Goal: Check status: Check status

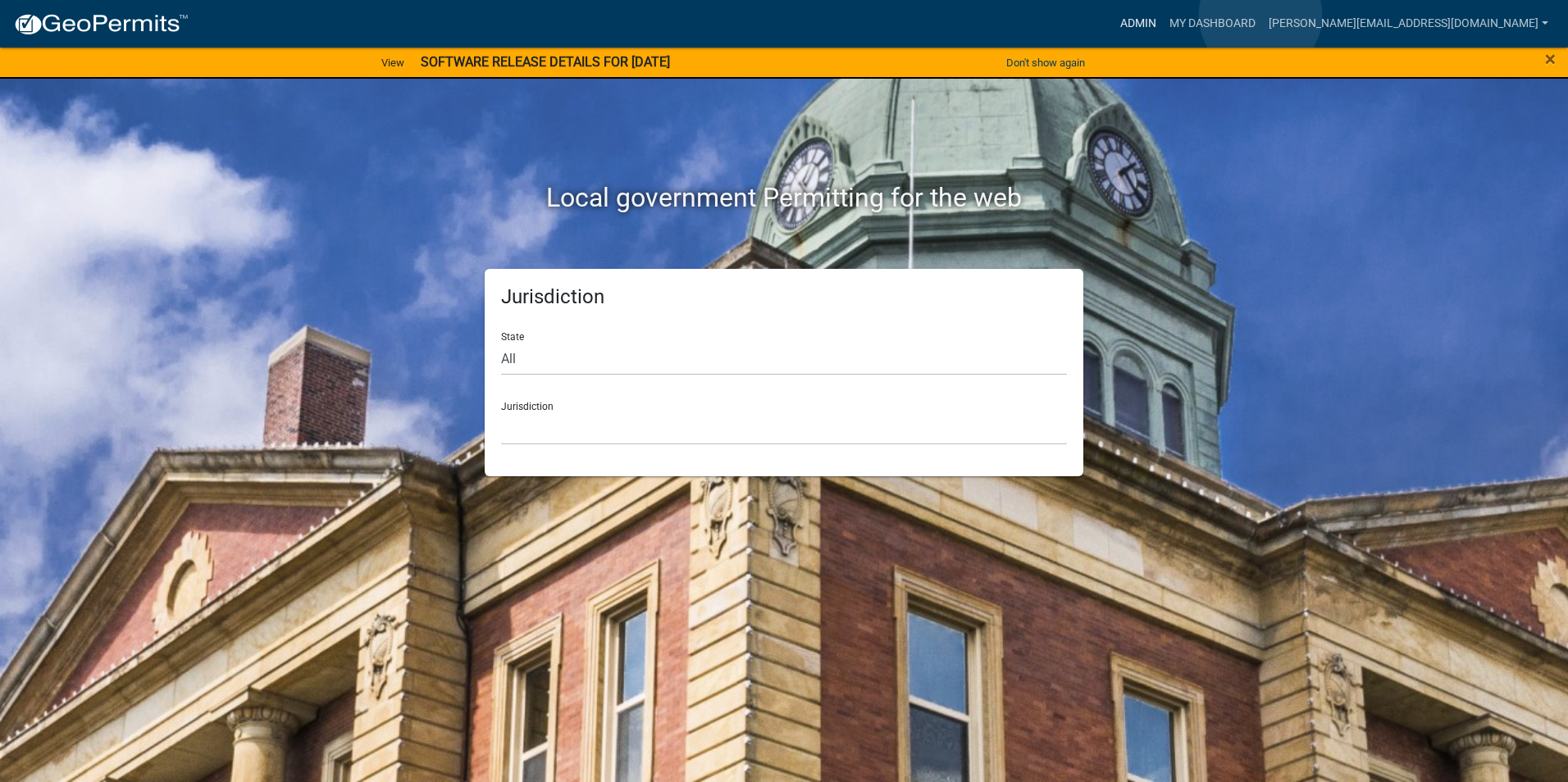
click at [1162, 16] on link "Admin" at bounding box center [1138, 23] width 49 height 31
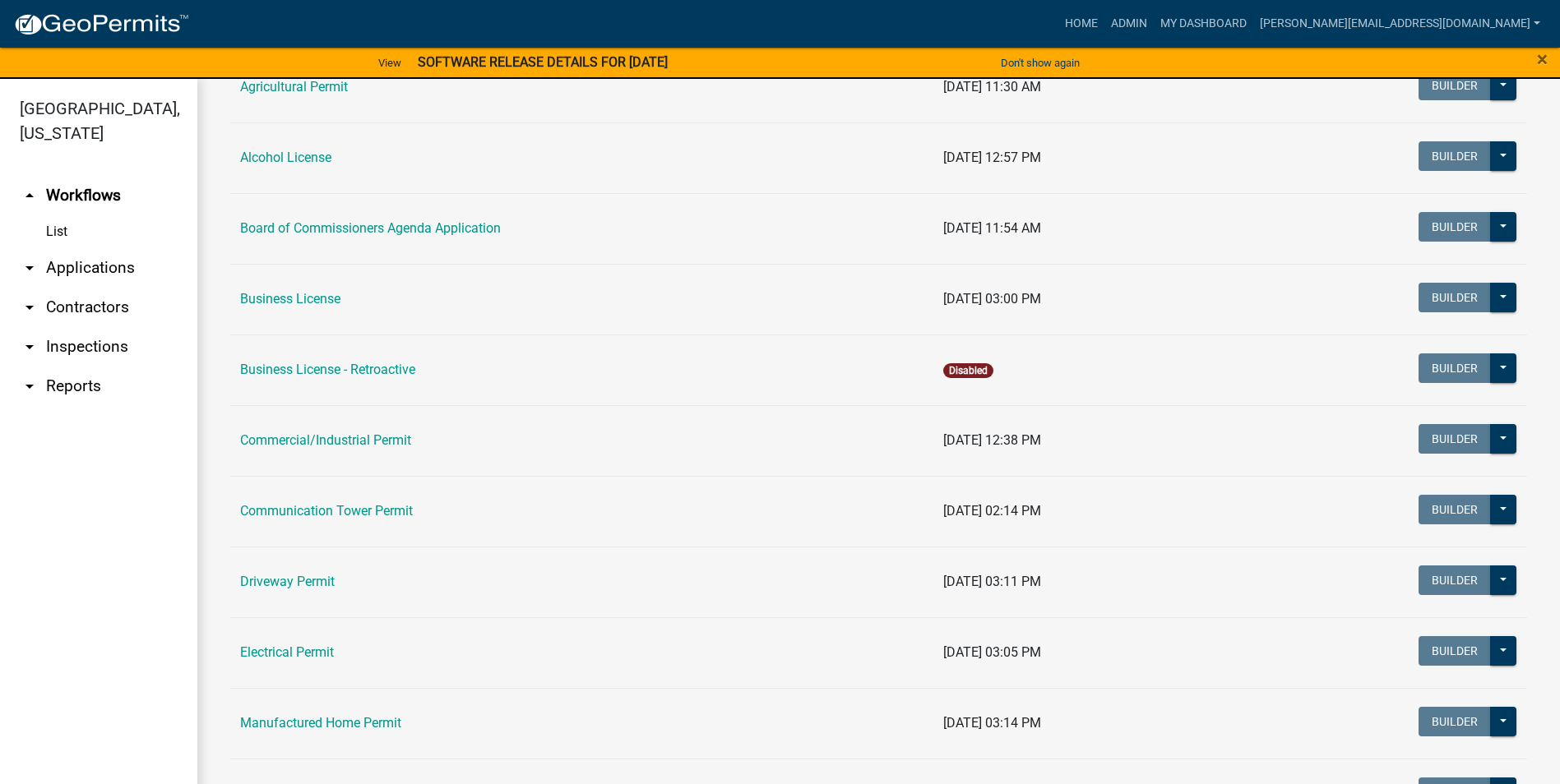
scroll to position [329, 0]
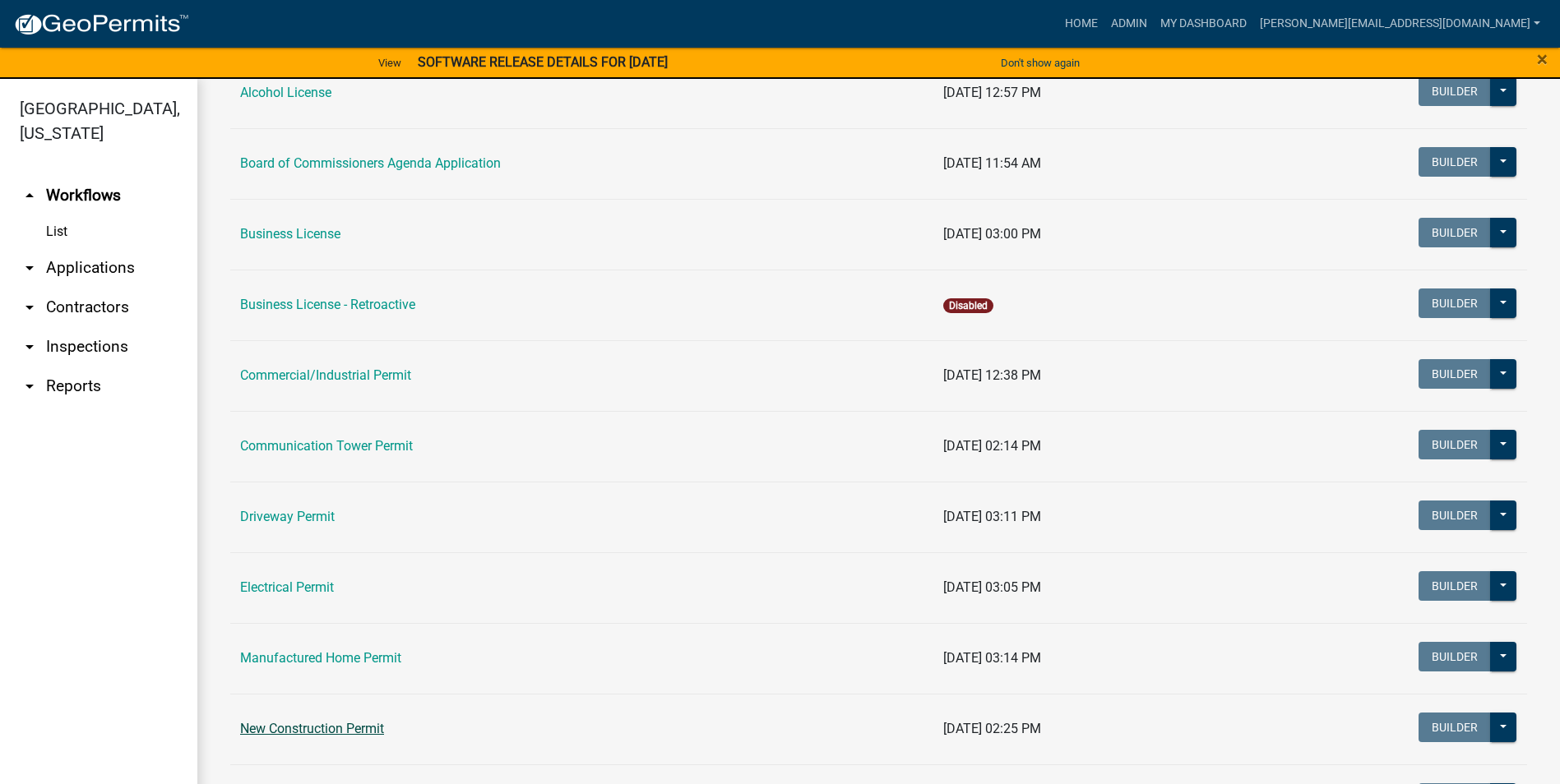
click at [345, 728] on link "New Construction Permit" at bounding box center [312, 729] width 144 height 16
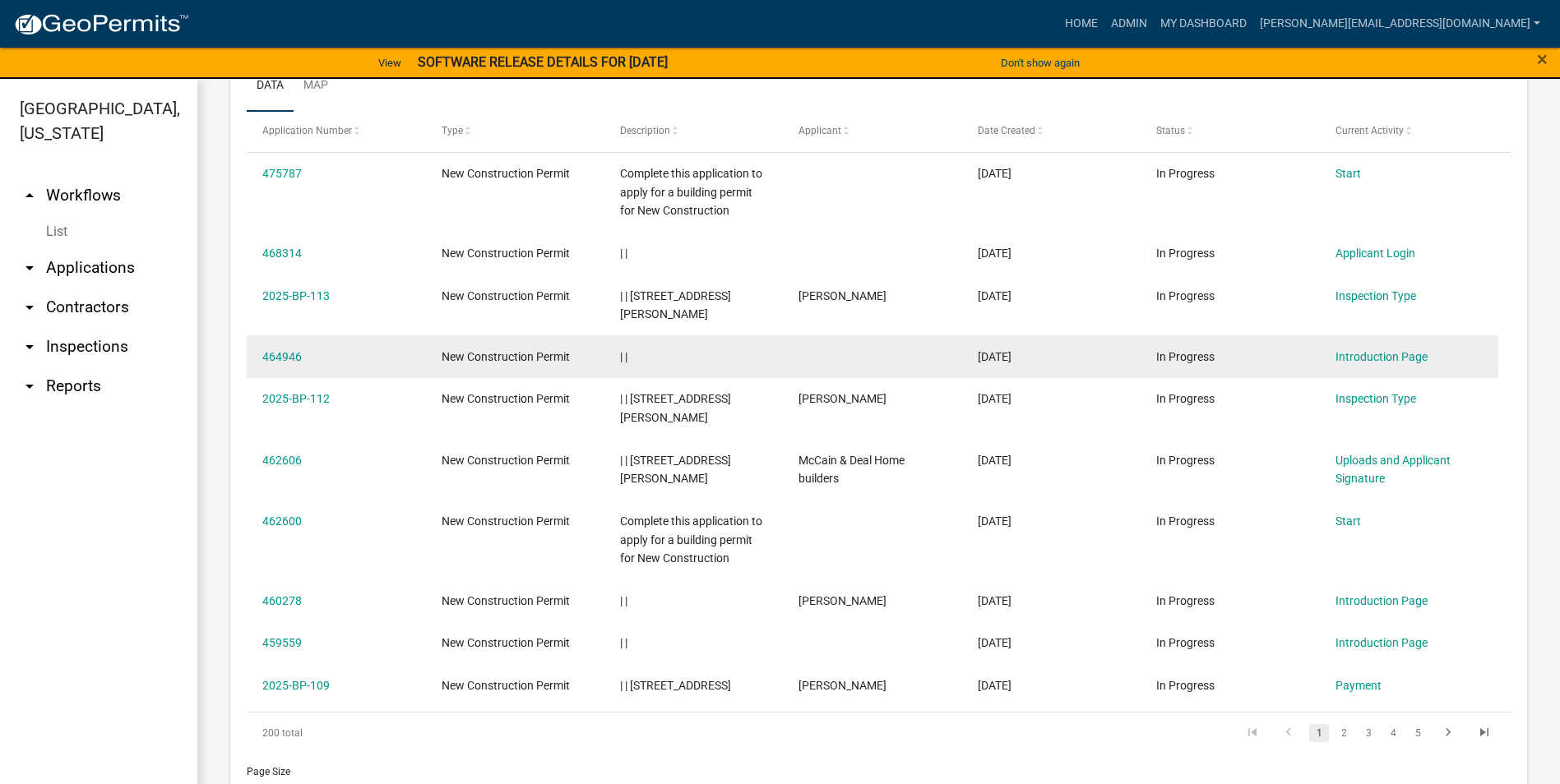
scroll to position [801, 0]
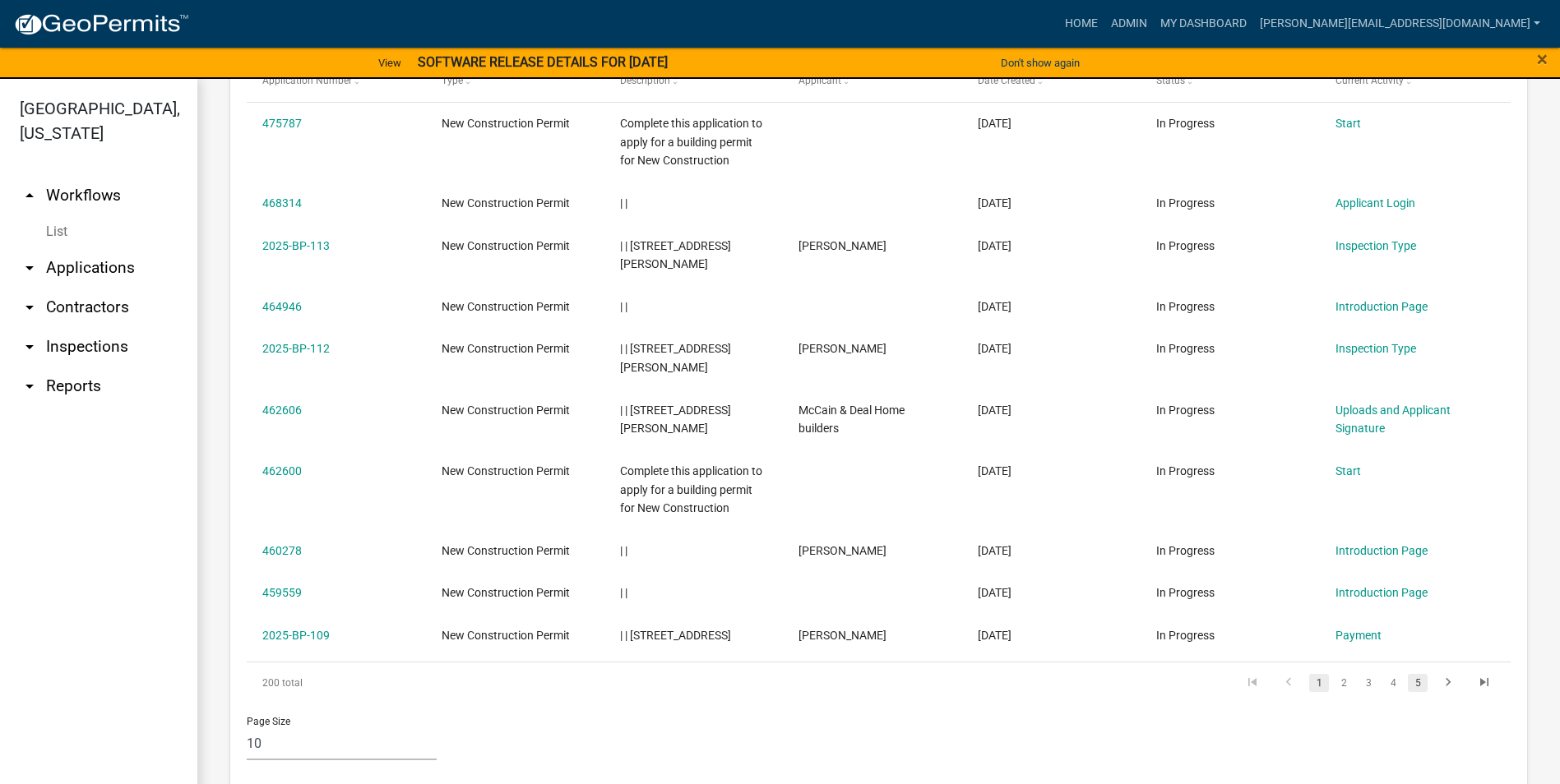
click at [1408, 674] on link "5" at bounding box center [1418, 683] width 20 height 18
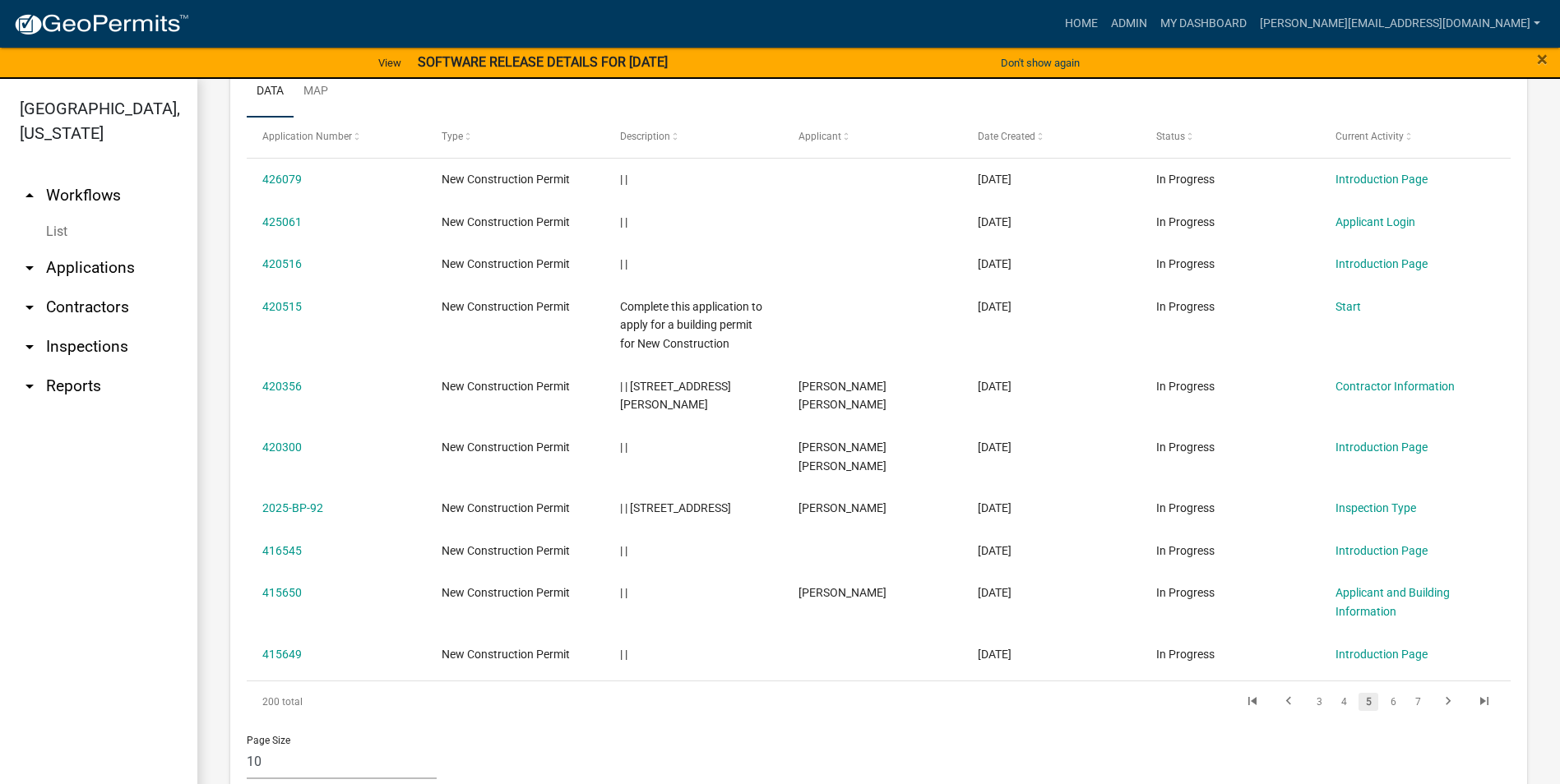
click at [1408, 693] on link "7" at bounding box center [1418, 702] width 20 height 18
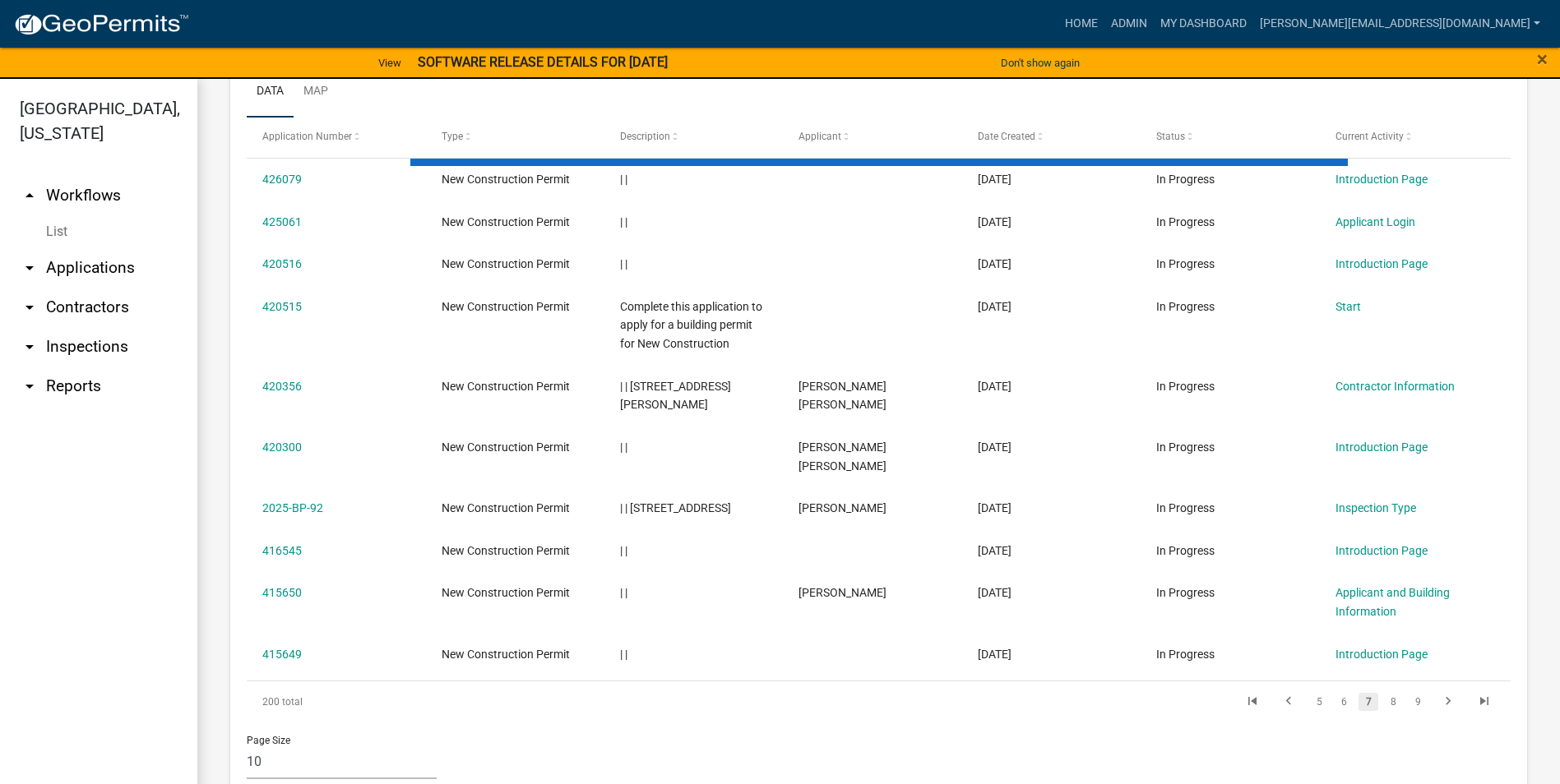
scroll to position [708, 0]
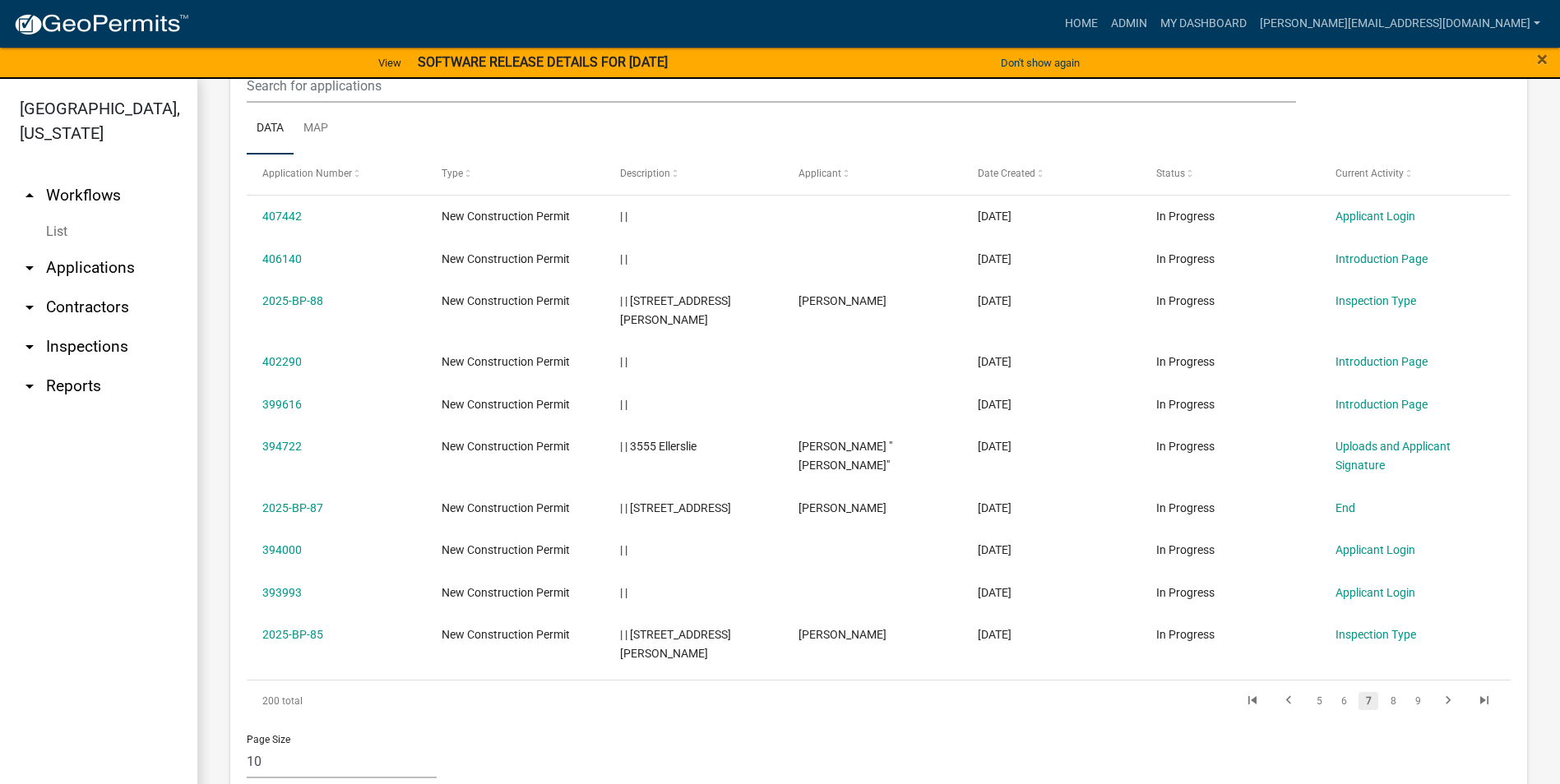
click at [1408, 692] on link "9" at bounding box center [1418, 701] width 20 height 18
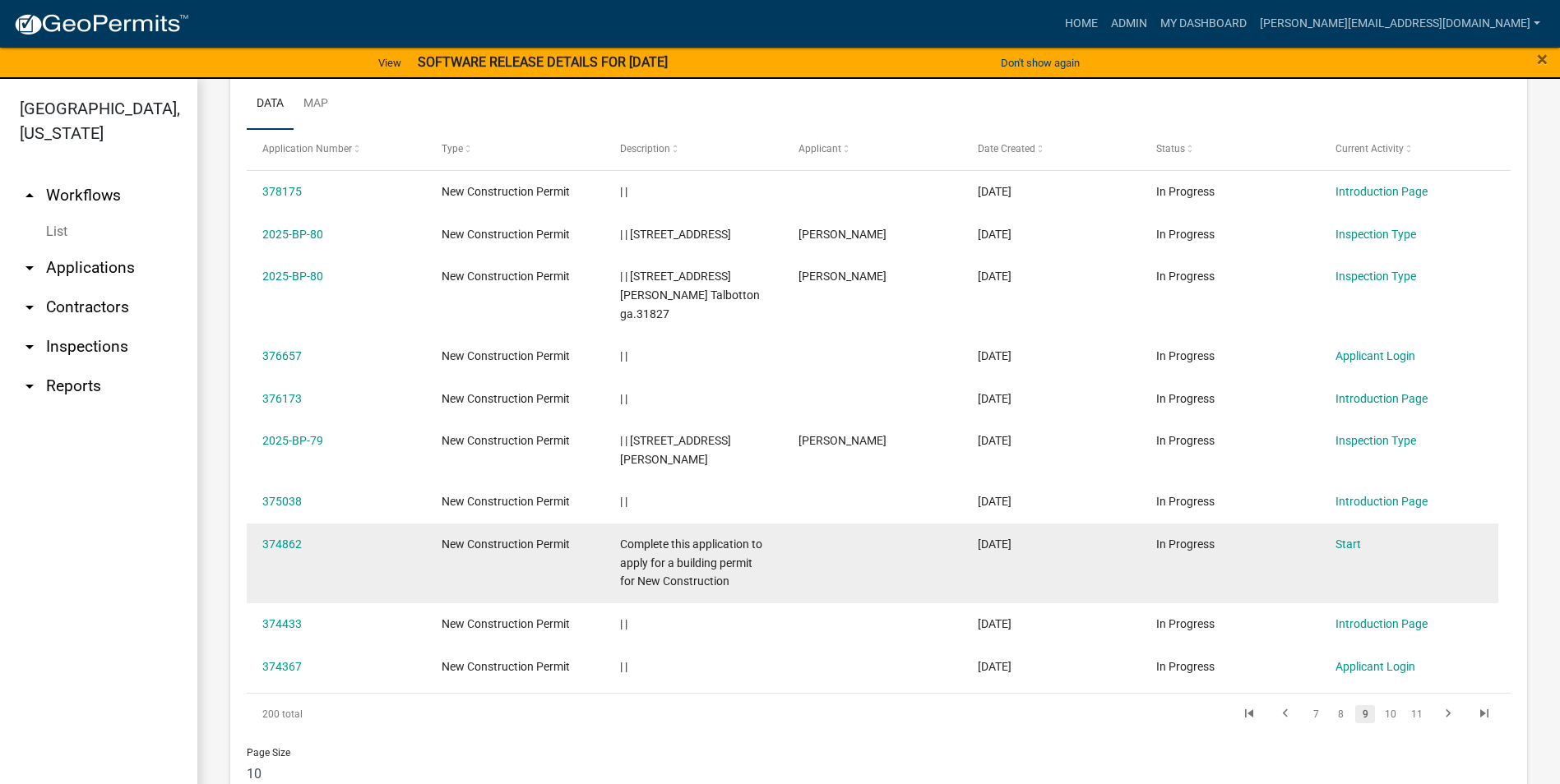
scroll to position [745, 0]
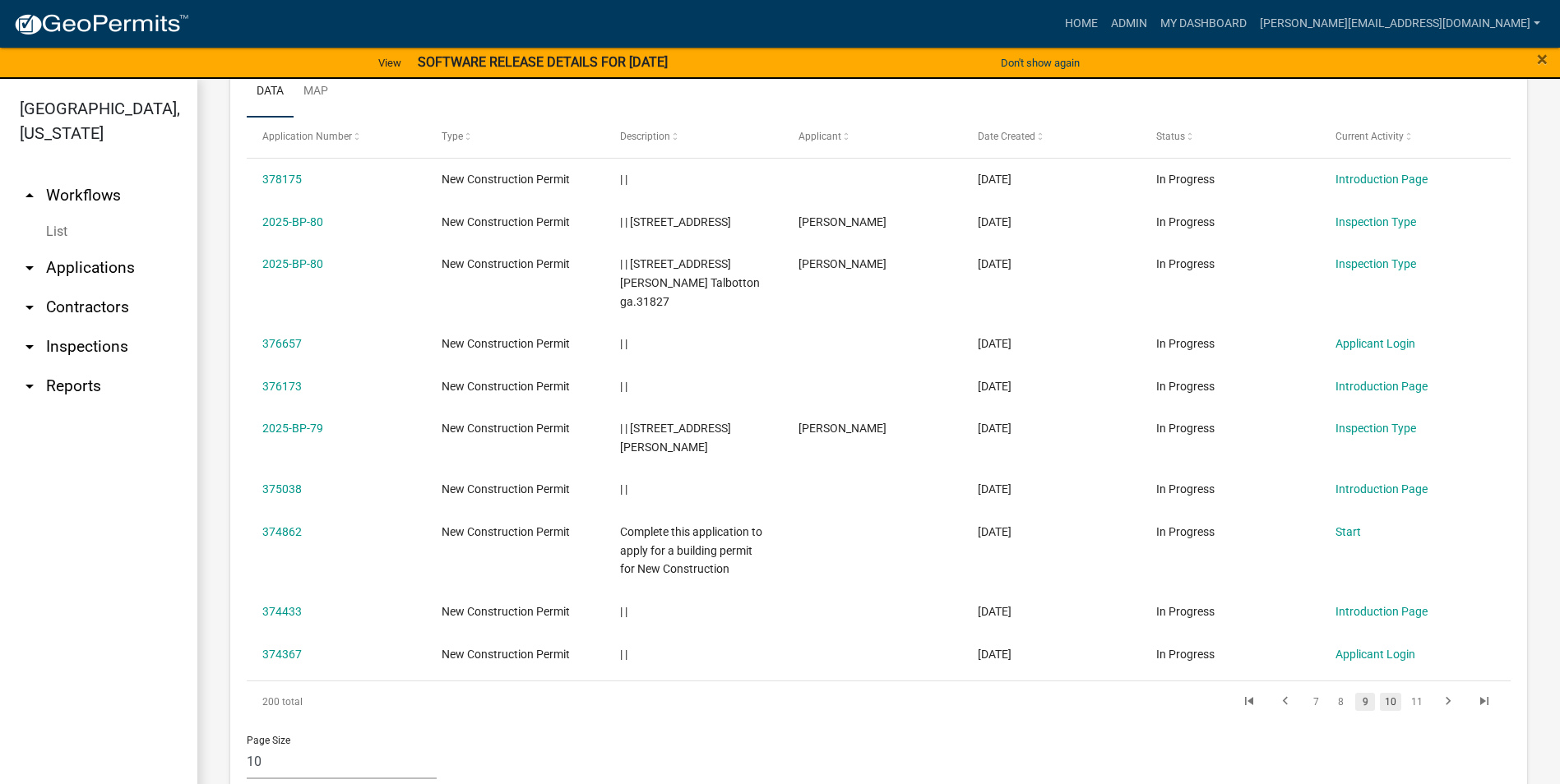
click at [1385, 693] on link "10" at bounding box center [1391, 702] width 22 height 18
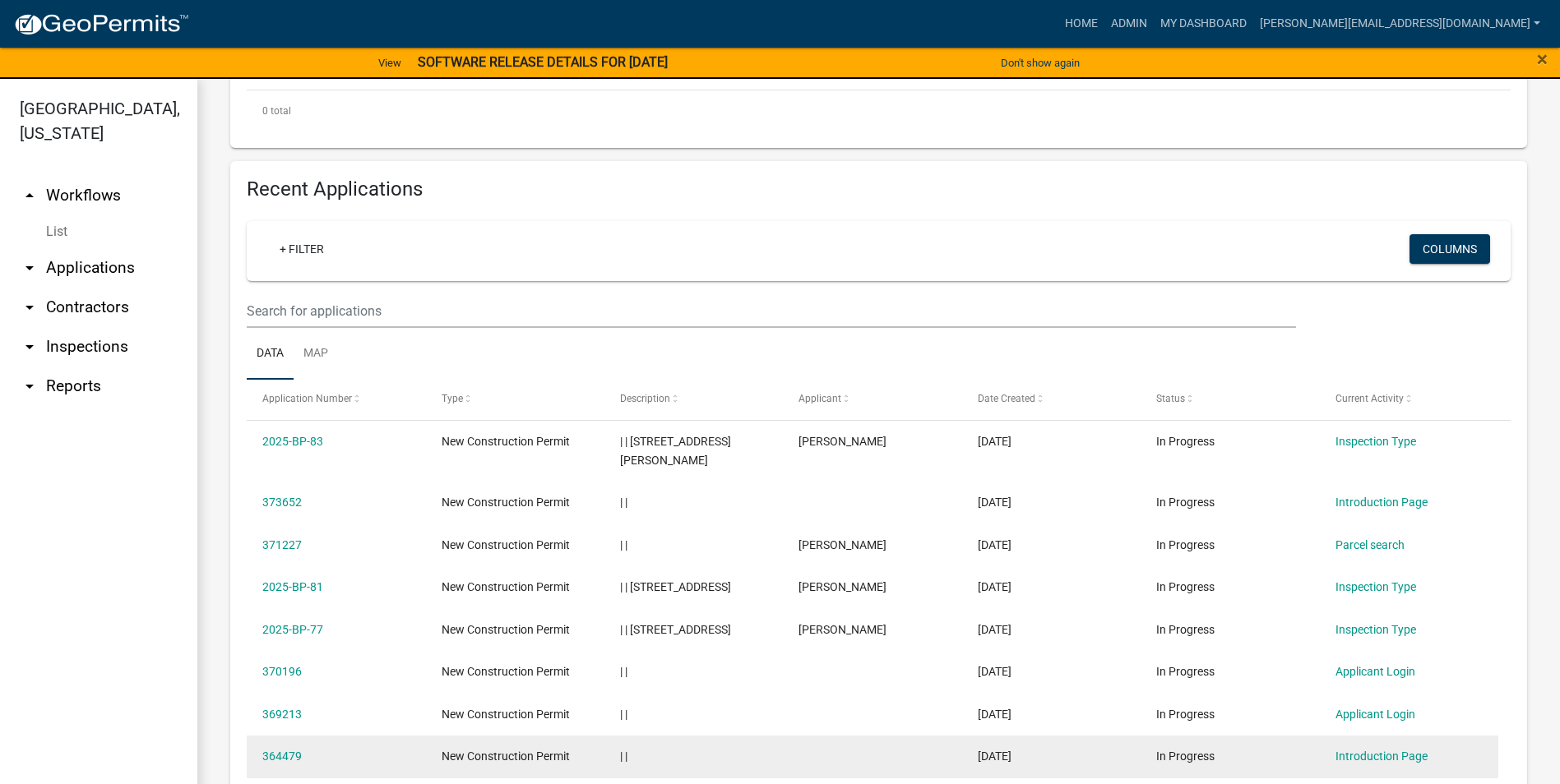
scroll to position [644, 0]
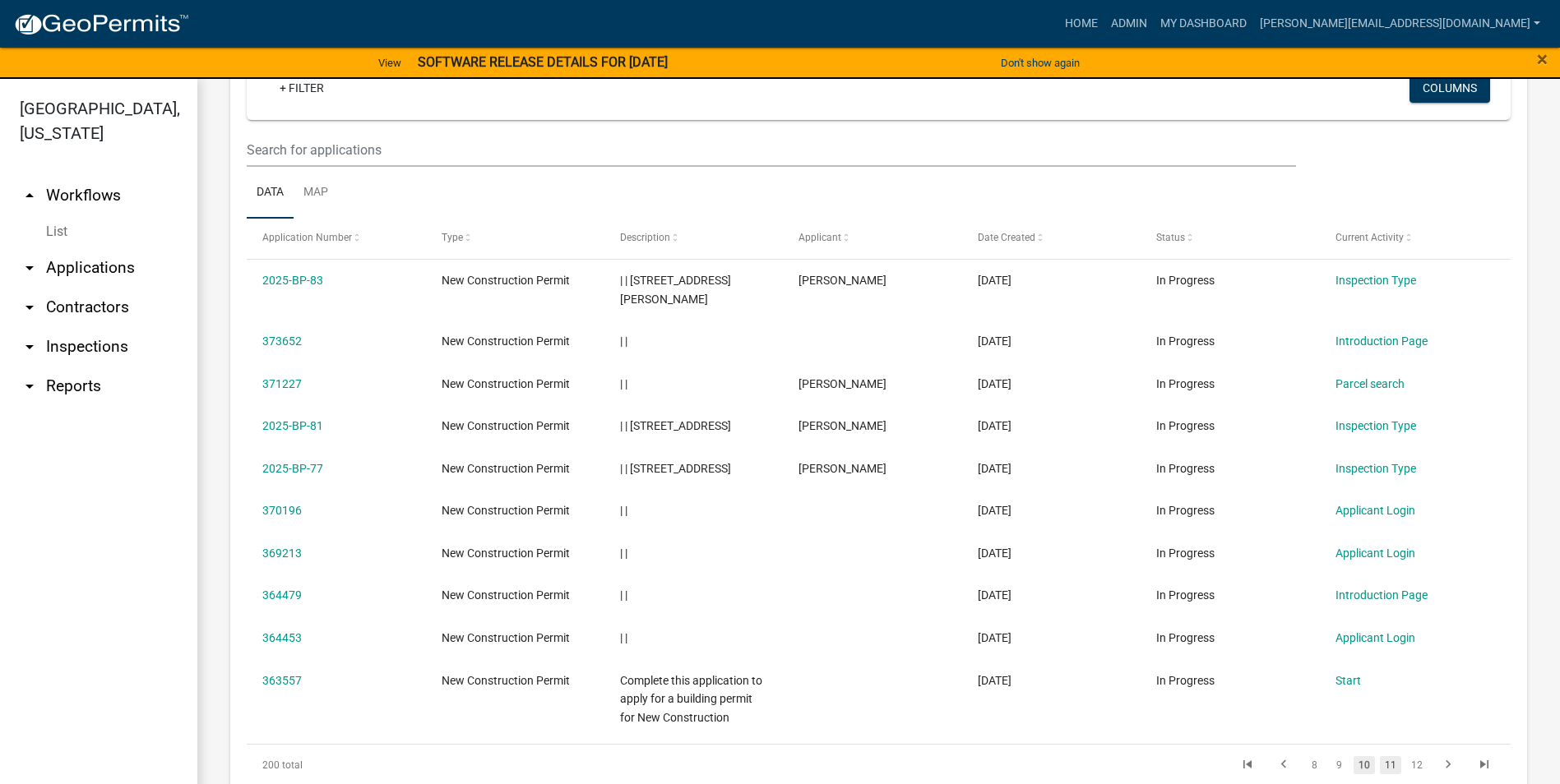
click at [1385, 757] on link "11" at bounding box center [1391, 765] width 22 height 18
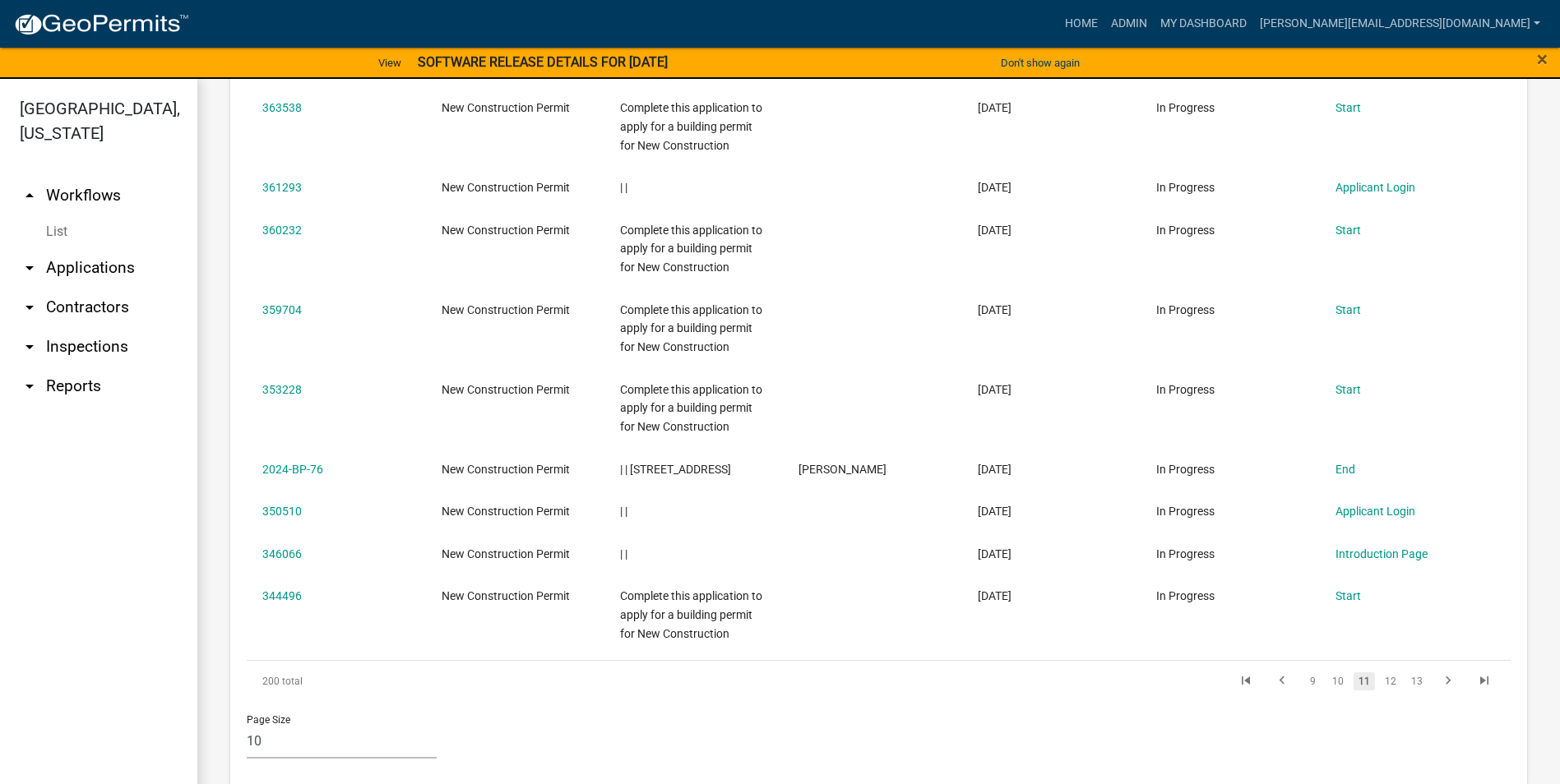
scroll to position [913, 0]
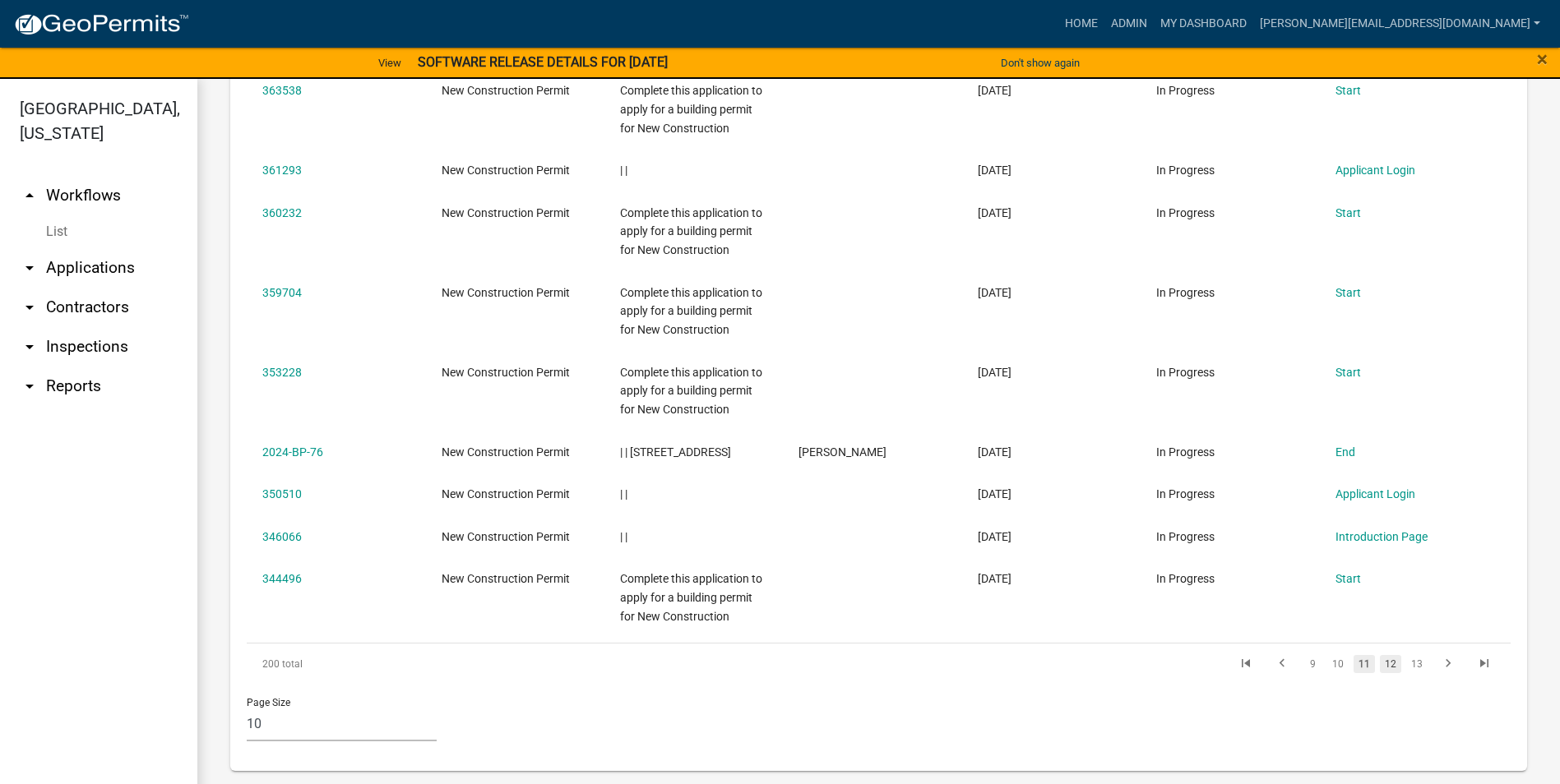
click at [1381, 666] on link "12" at bounding box center [1391, 664] width 22 height 18
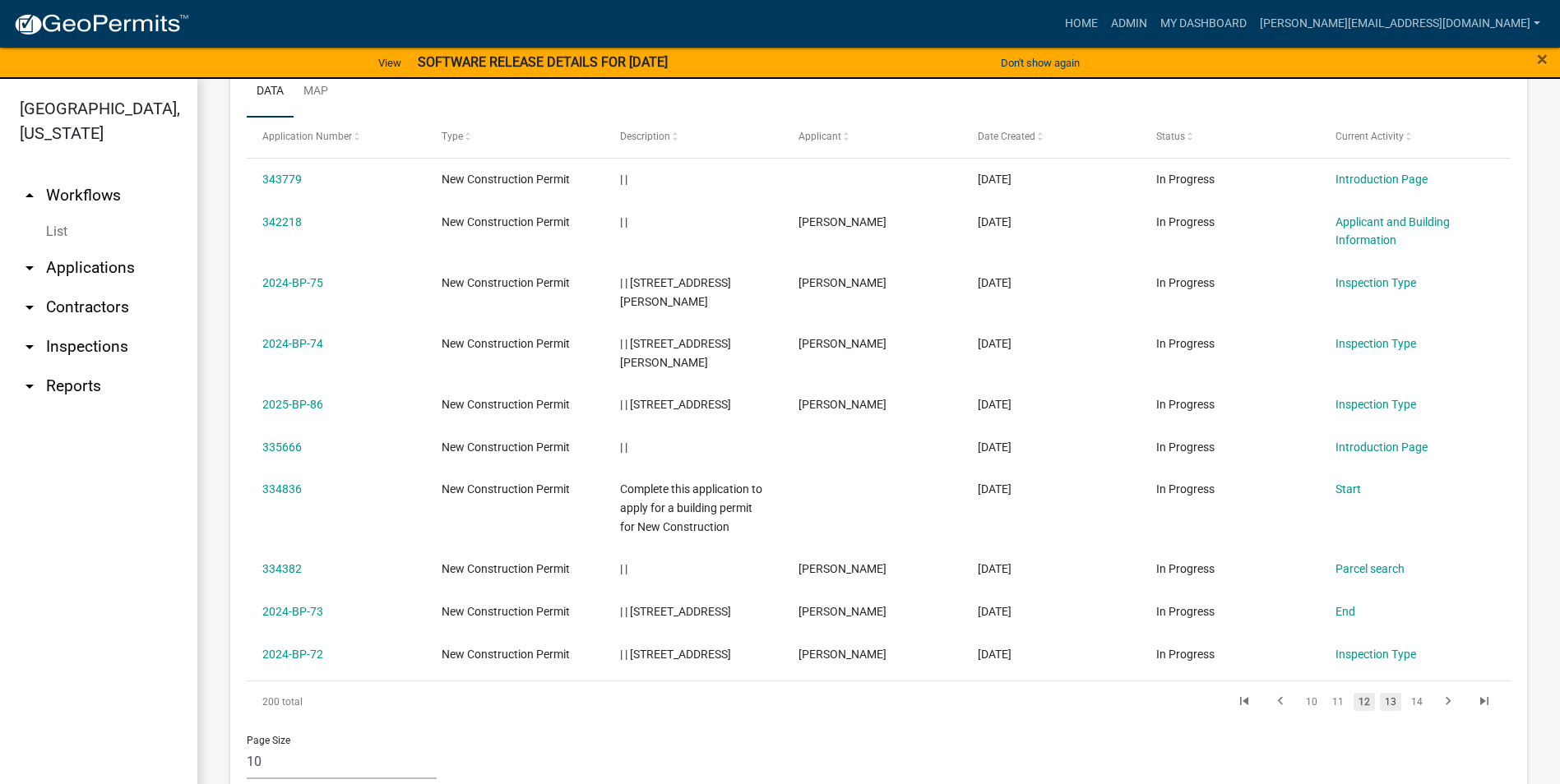
click at [1384, 693] on link "13" at bounding box center [1391, 702] width 22 height 18
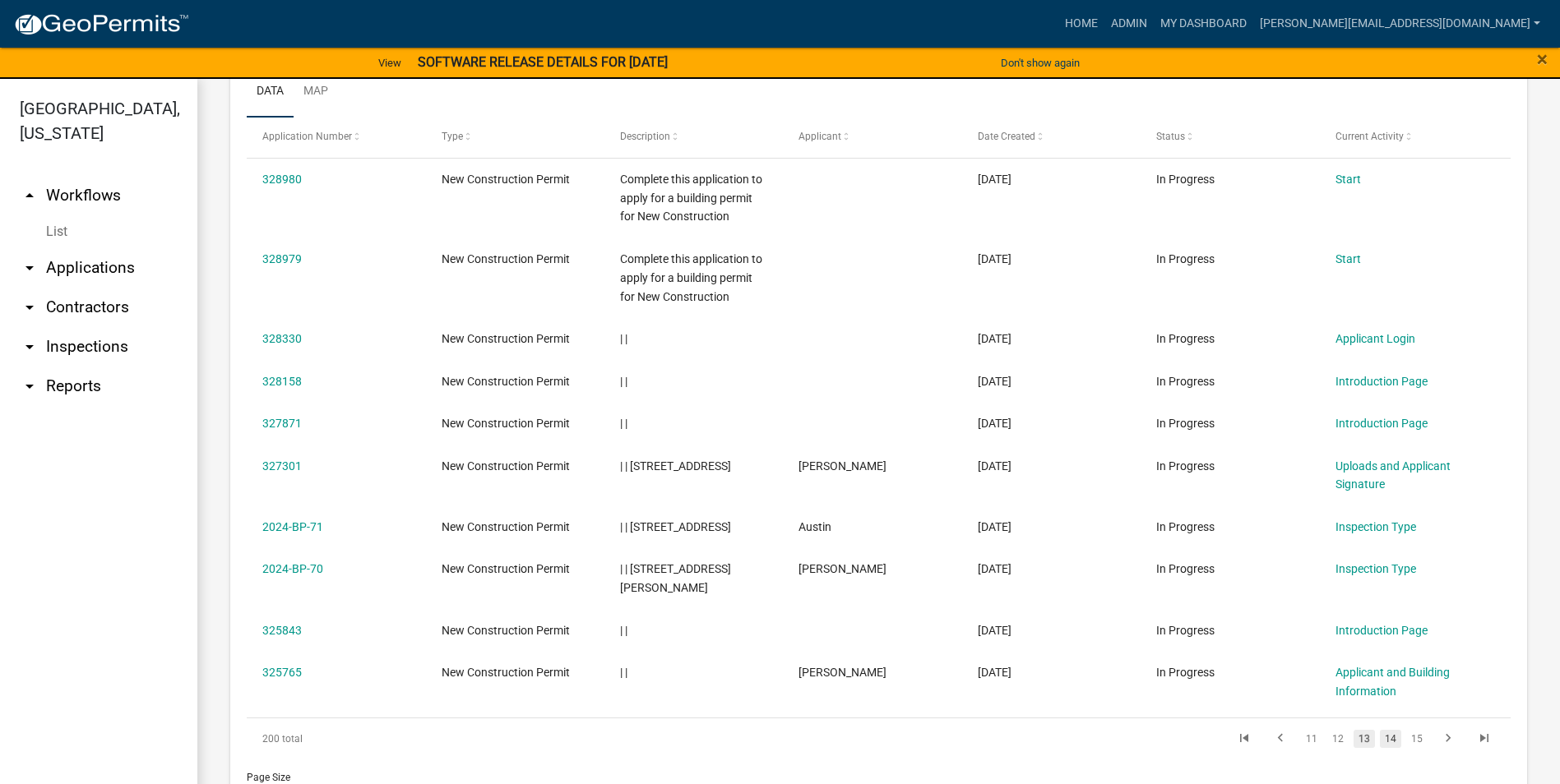
click at [1381, 730] on link "14" at bounding box center [1391, 739] width 22 height 18
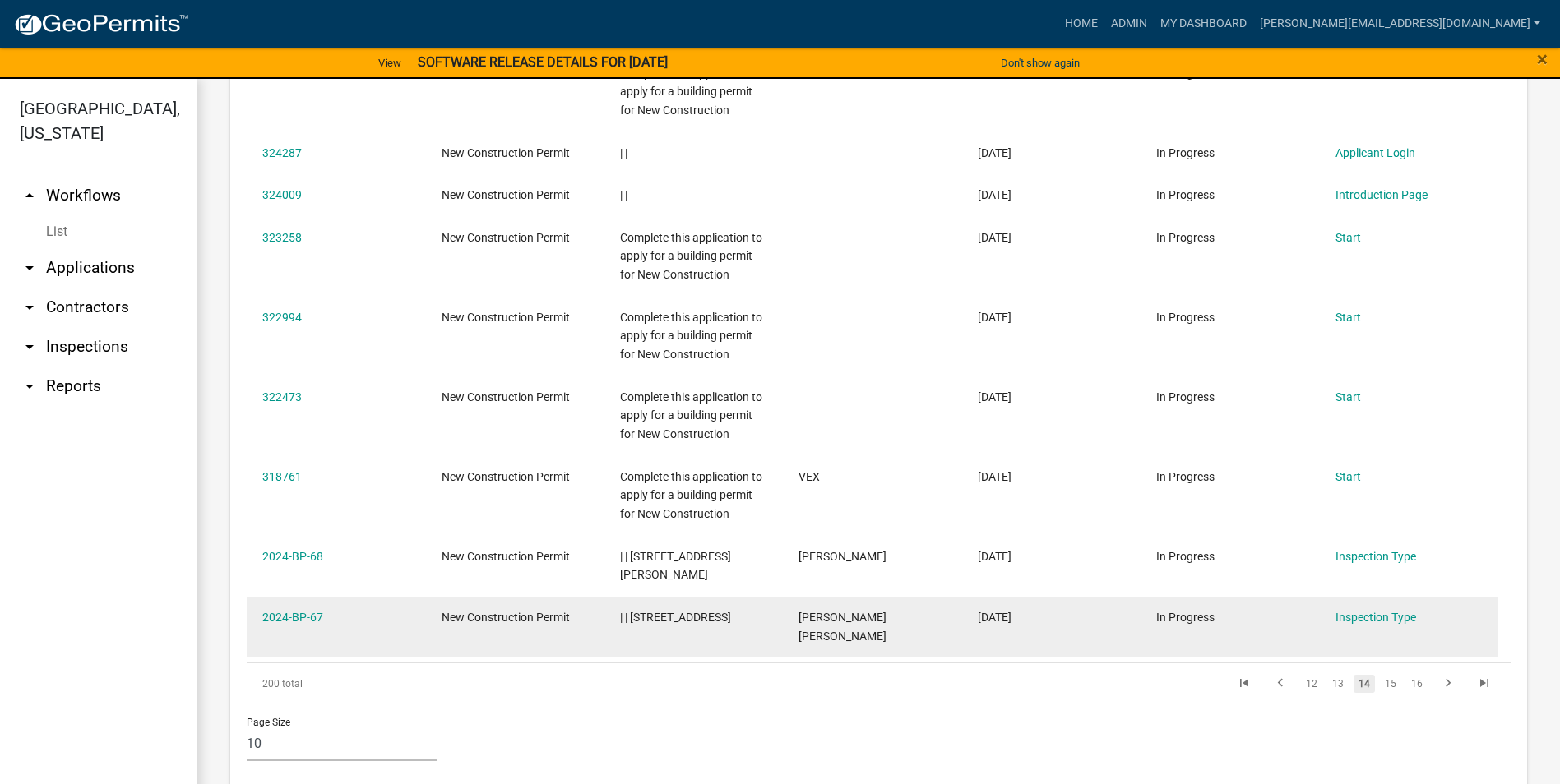
scroll to position [895, 0]
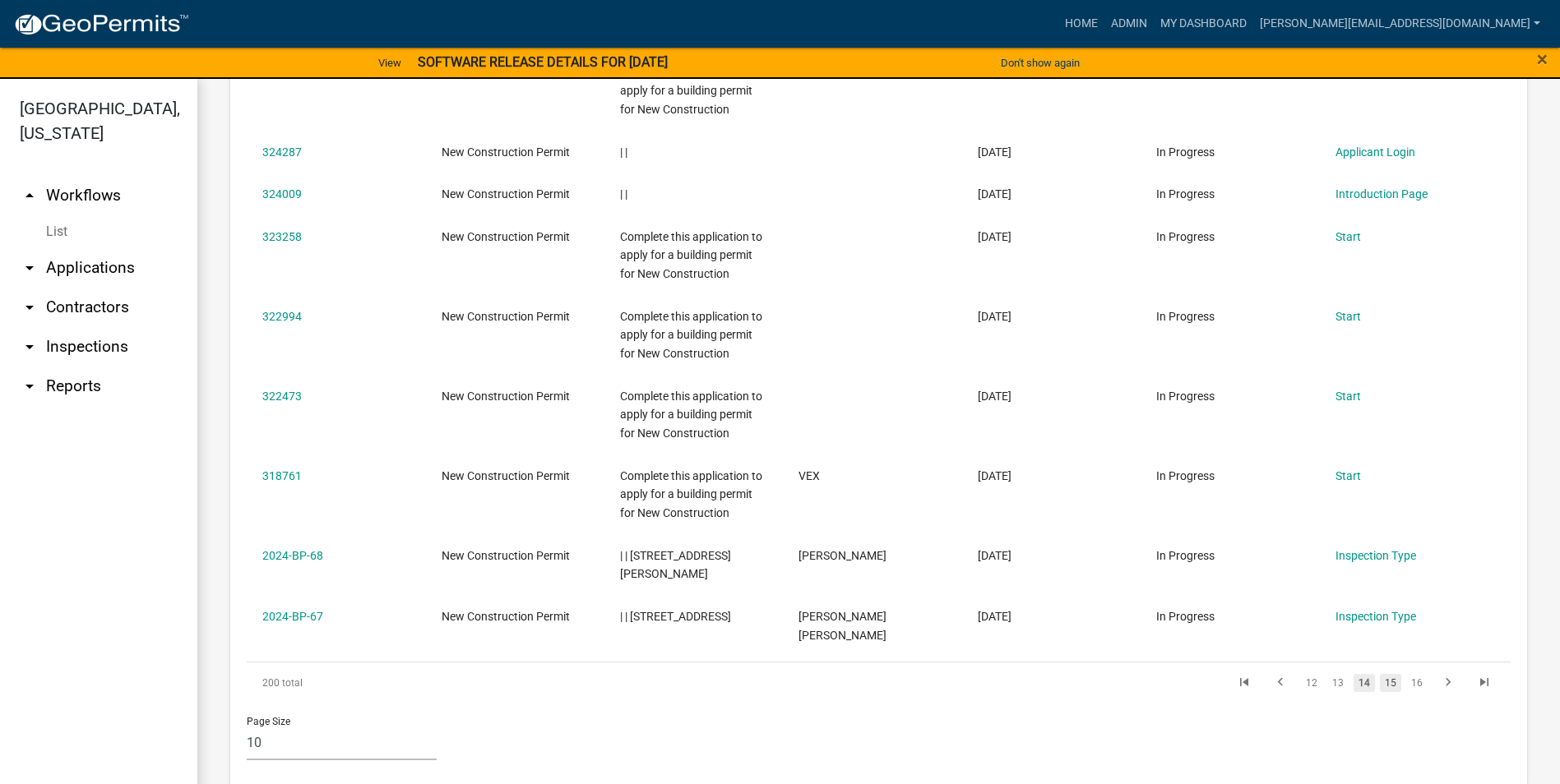
click at [1381, 674] on link "15" at bounding box center [1391, 683] width 22 height 18
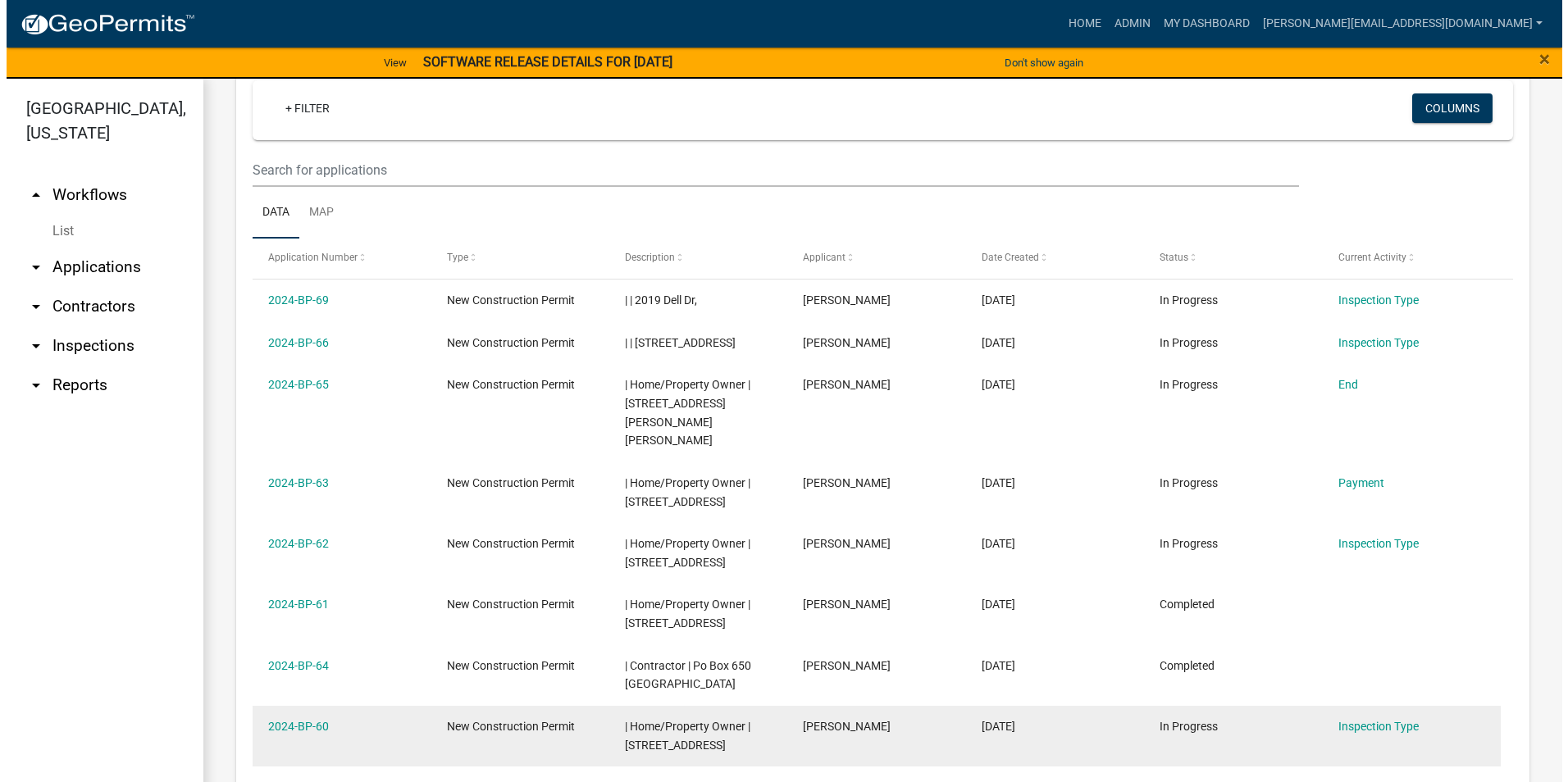
scroll to position [646, 0]
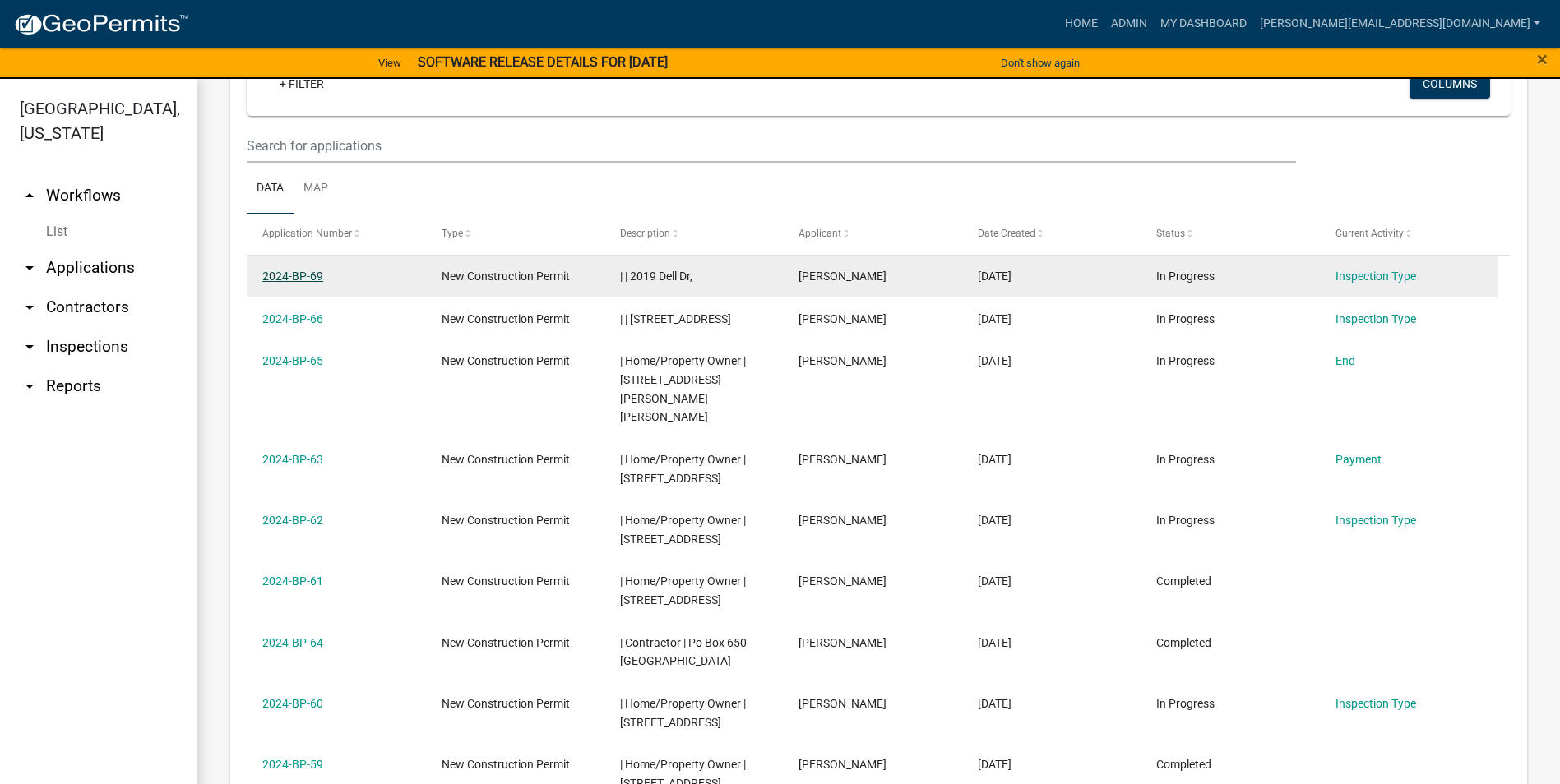
click at [305, 272] on link "2024-BP-69" at bounding box center [293, 275] width 61 height 13
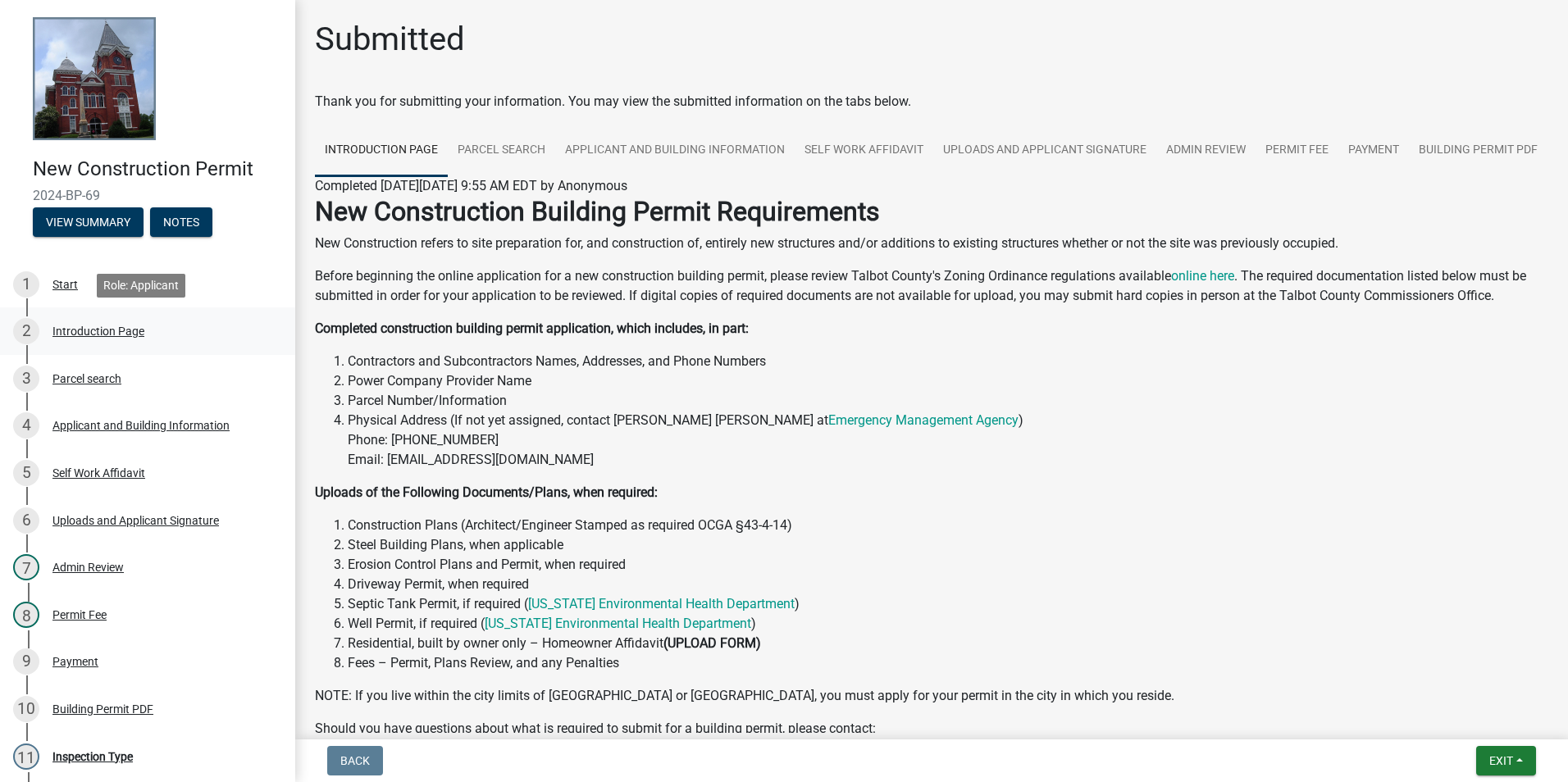
click at [79, 328] on div "Introduction Page" at bounding box center [99, 331] width 92 height 12
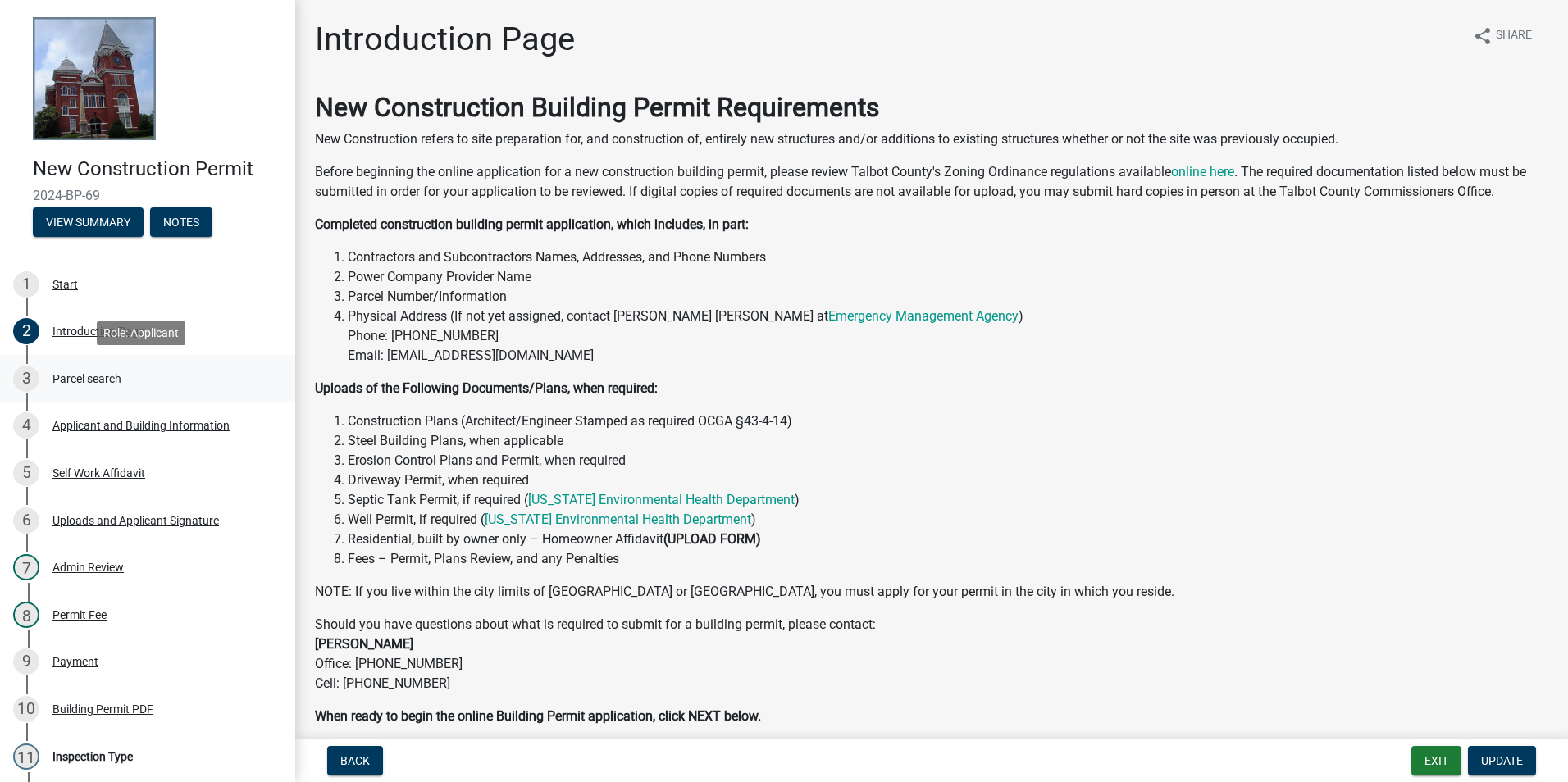
click at [84, 380] on div "Parcel search" at bounding box center [87, 379] width 68 height 12
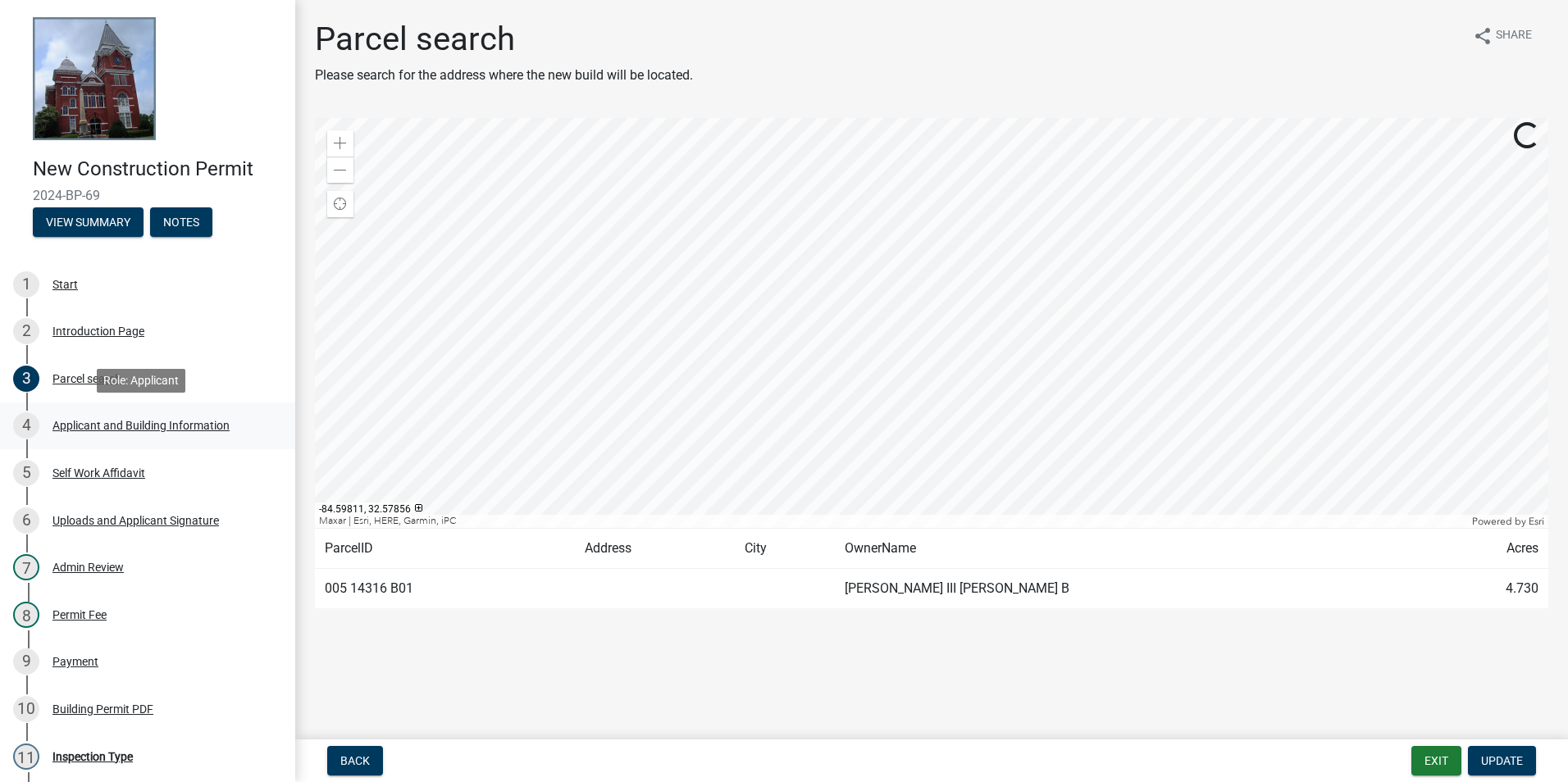
click at [109, 427] on div "Applicant and Building Information" at bounding box center [141, 425] width 177 height 12
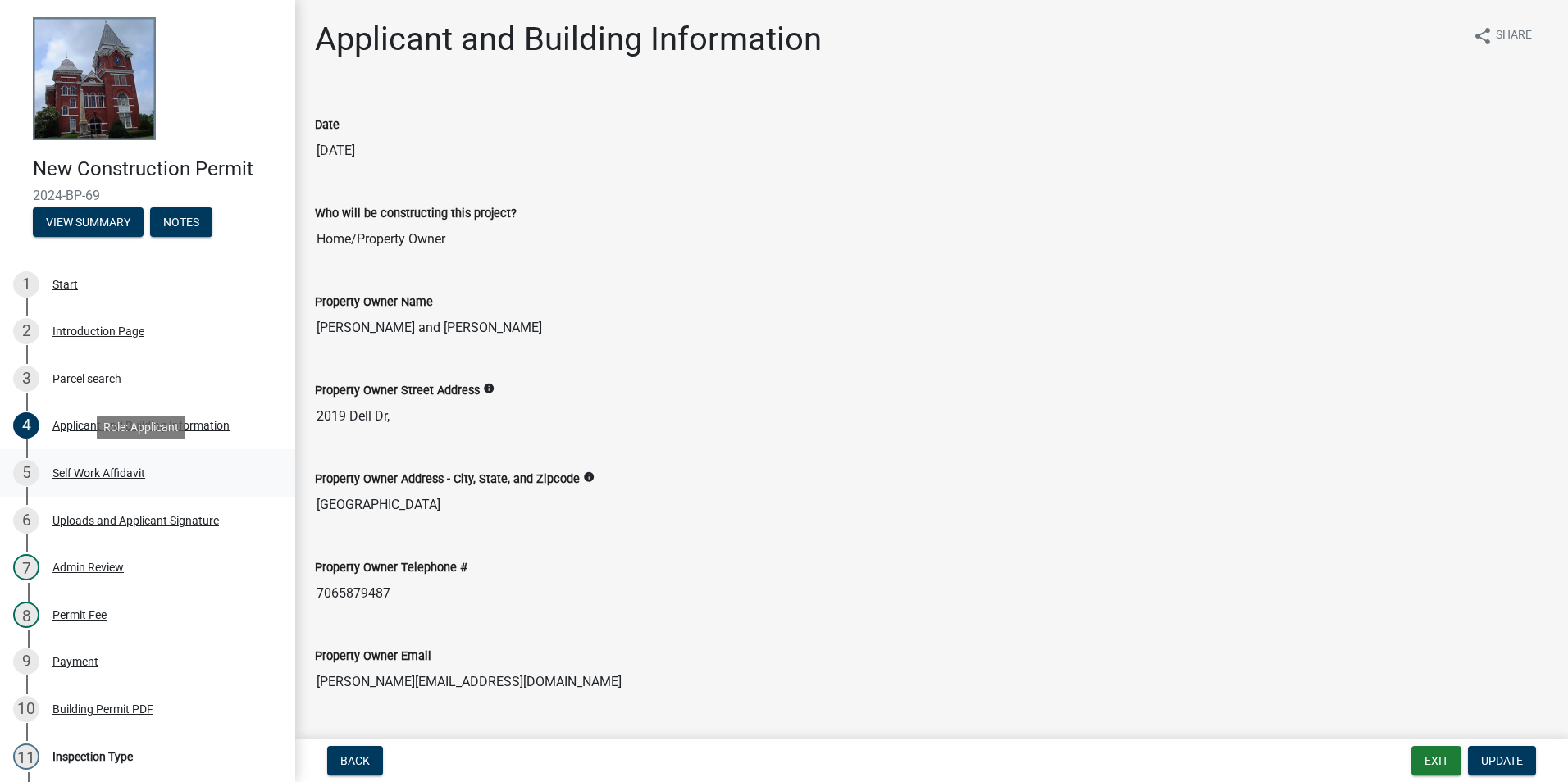
click at [94, 474] on div "Self Work Affidavit" at bounding box center [99, 473] width 93 height 12
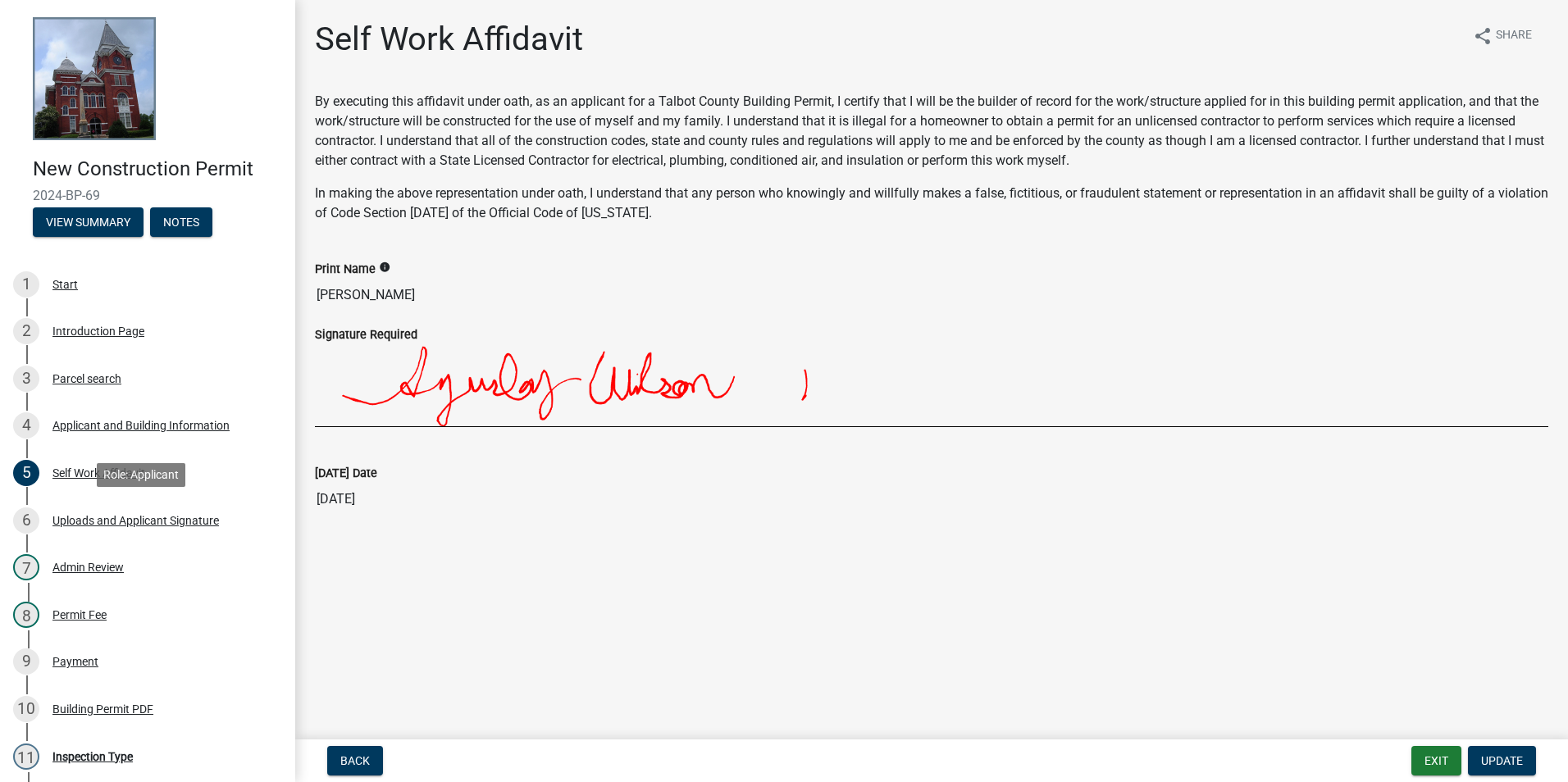
click at [165, 522] on div "Uploads and Applicant Signature" at bounding box center [136, 521] width 166 height 12
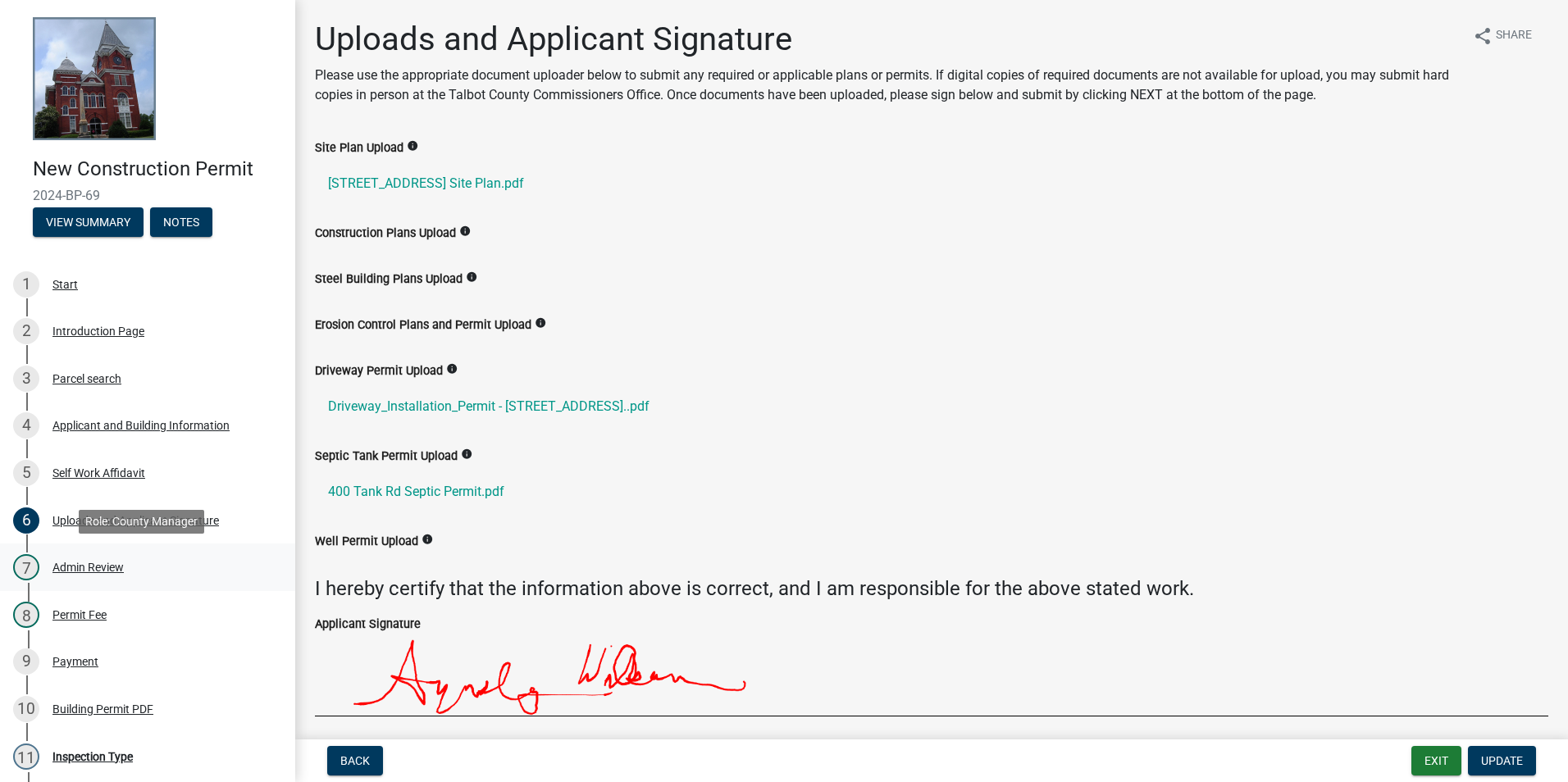
click at [85, 569] on div "Admin Review" at bounding box center [88, 568] width 71 height 12
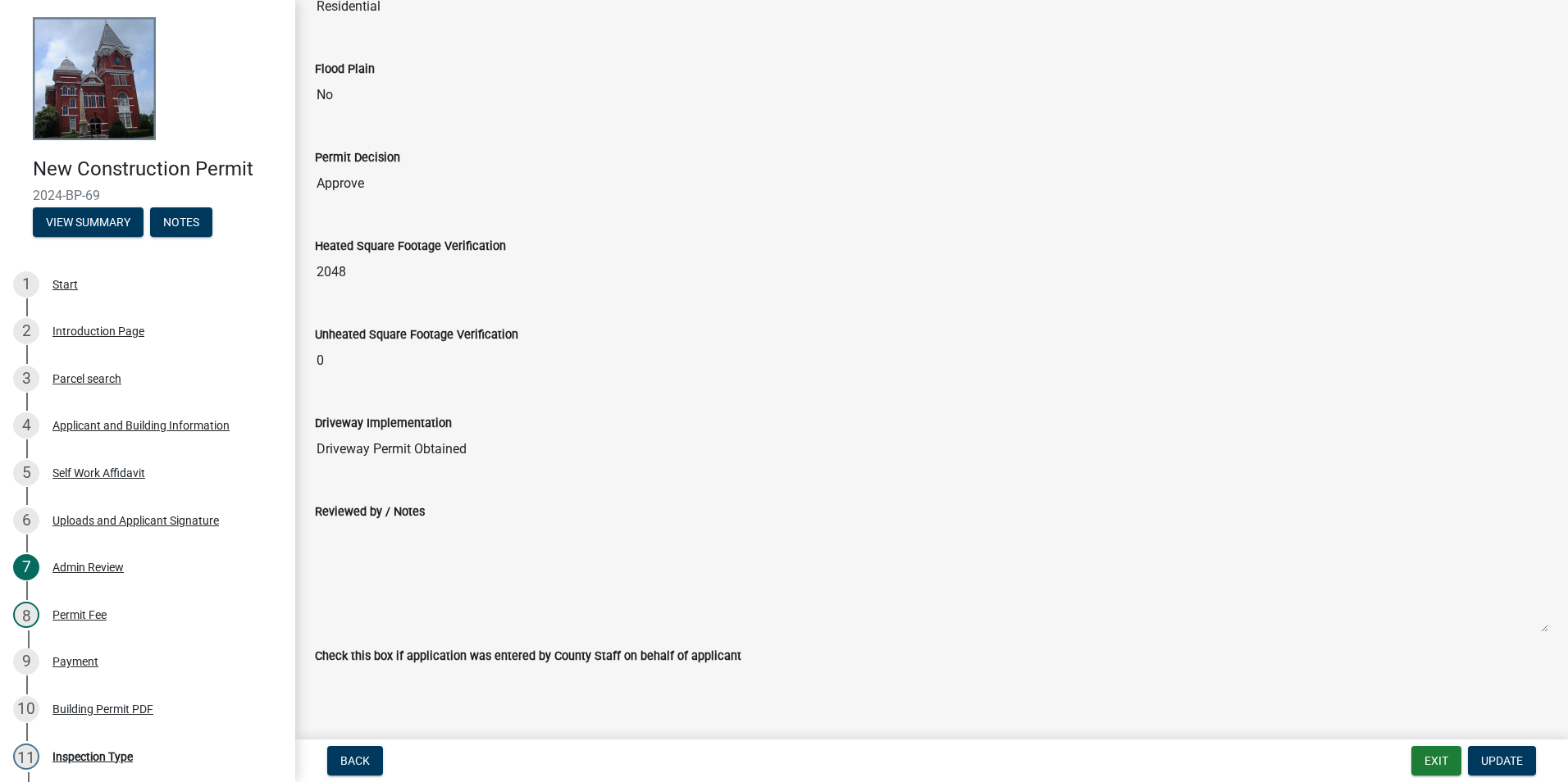
scroll to position [154, 0]
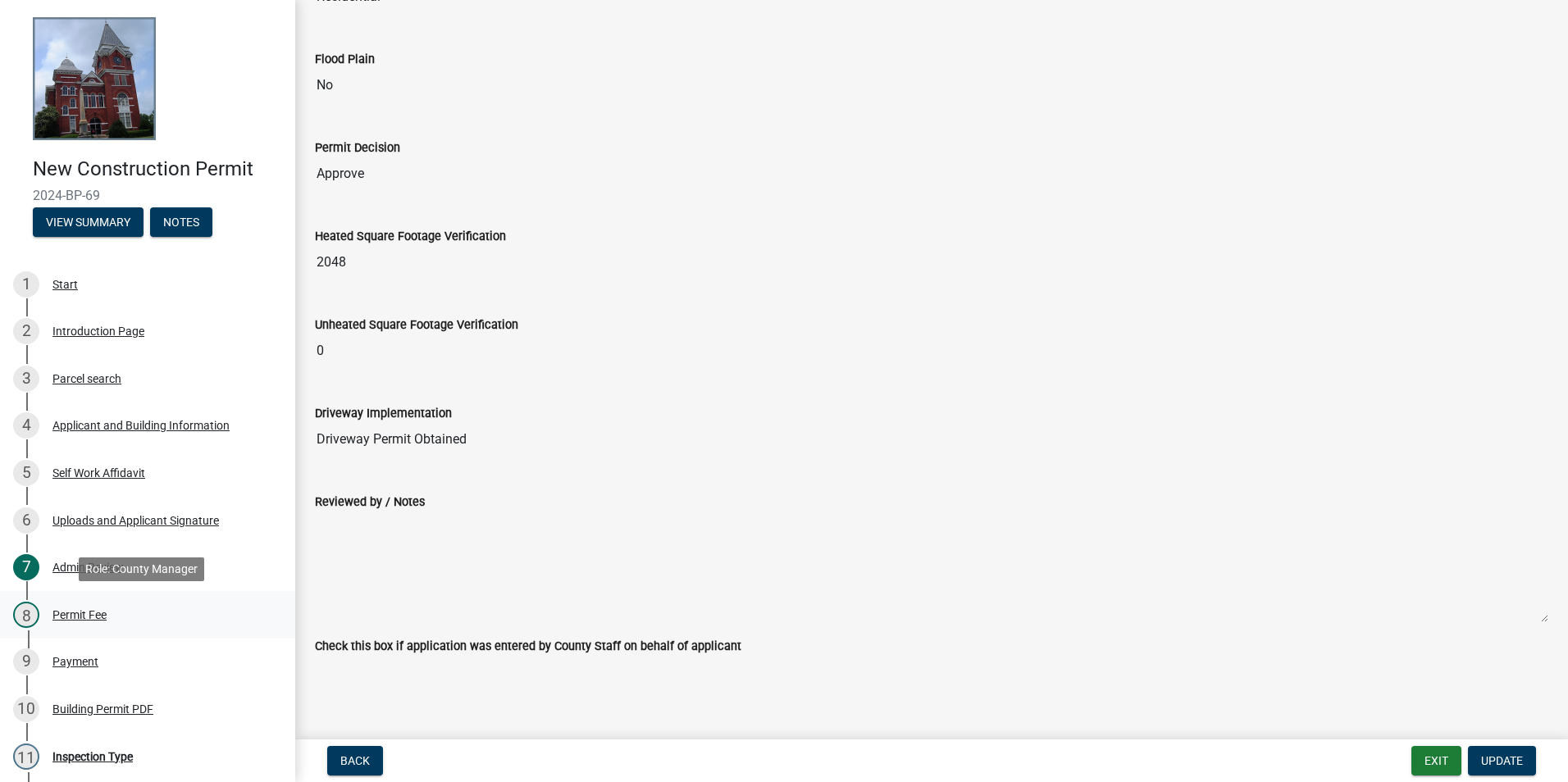
click at [83, 613] on div "Permit Fee" at bounding box center [79, 615] width 54 height 12
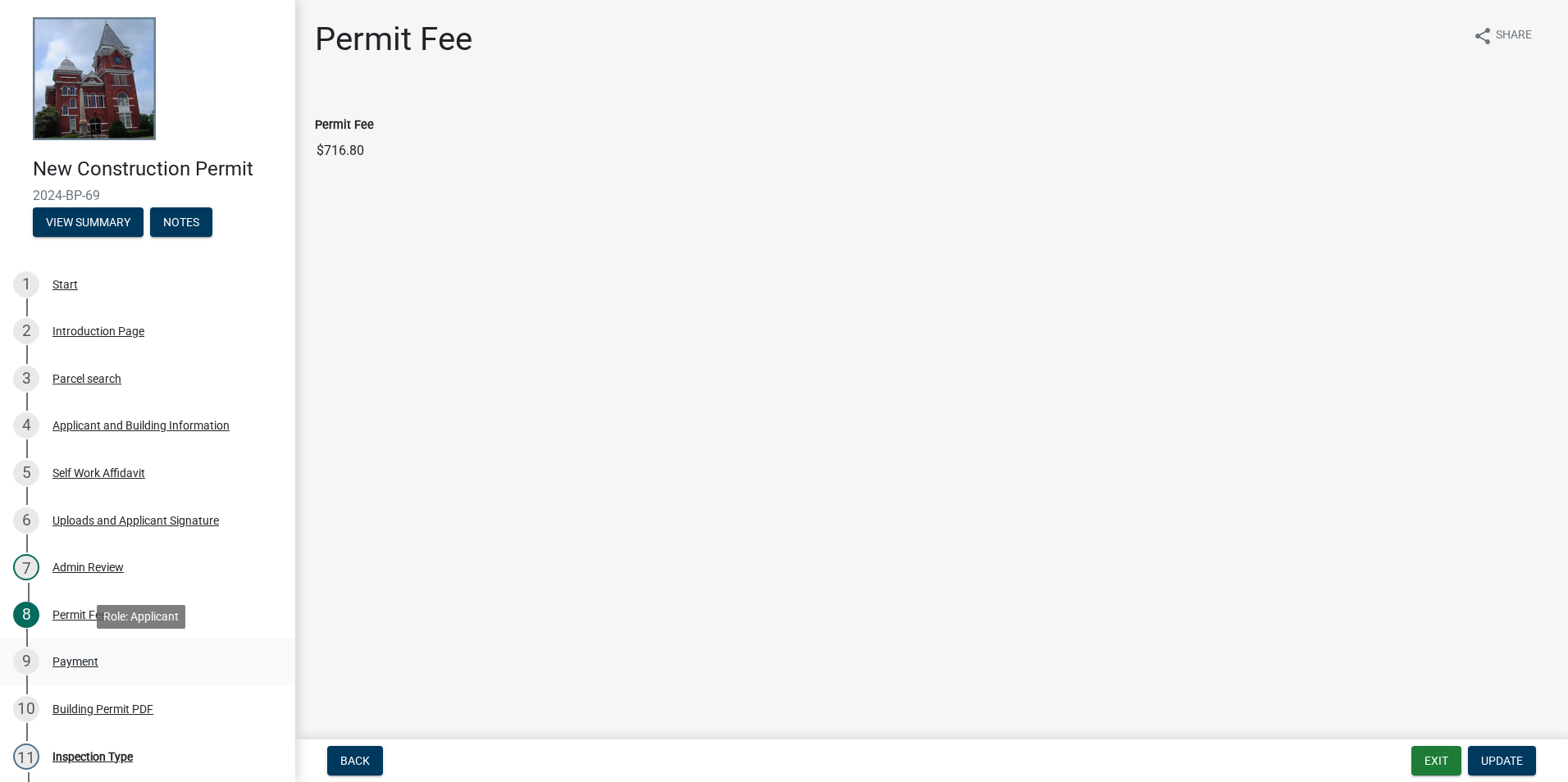
click at [67, 662] on div "Payment" at bounding box center [75, 662] width 46 height 12
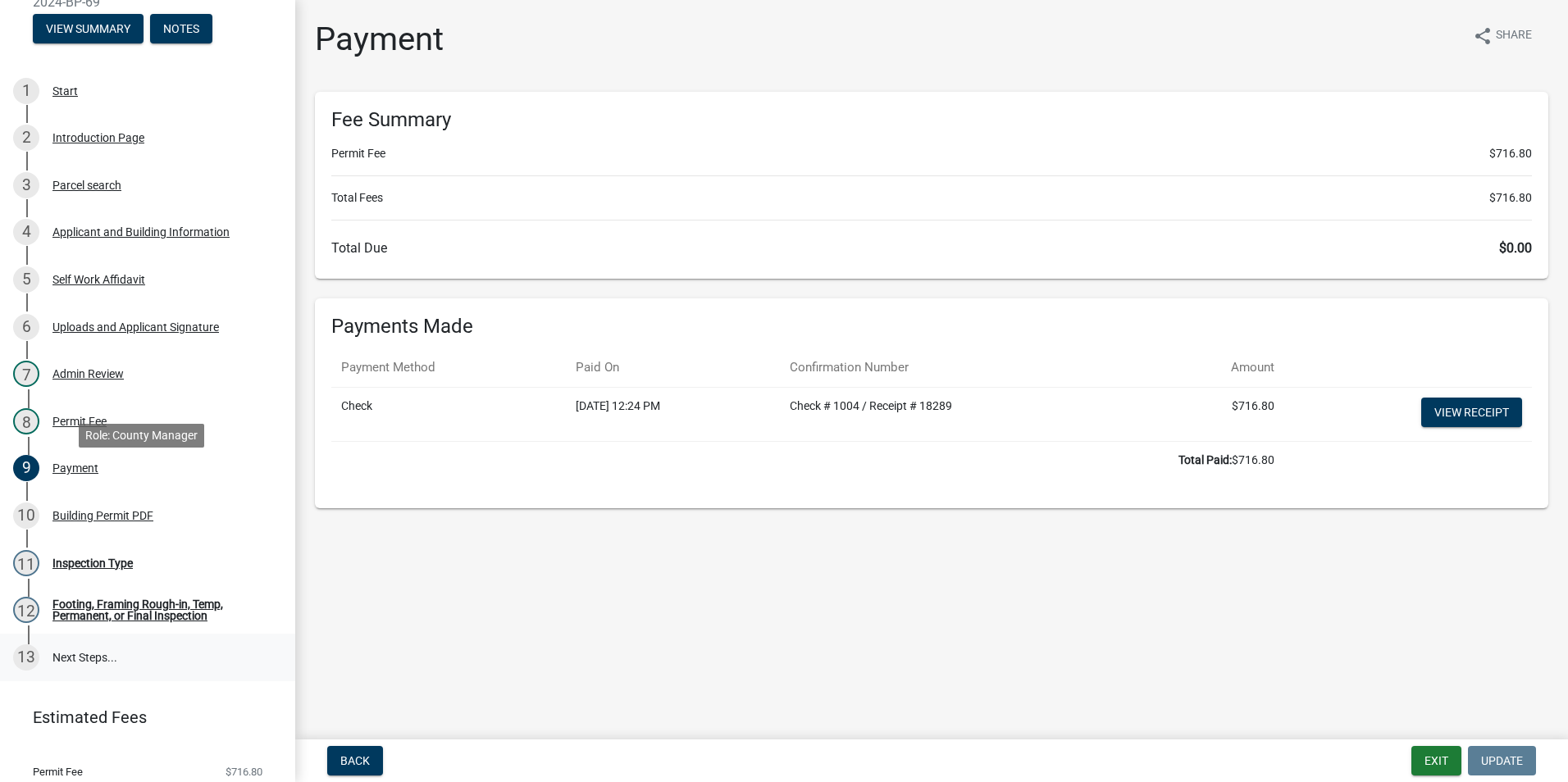
scroll to position [245, 0]
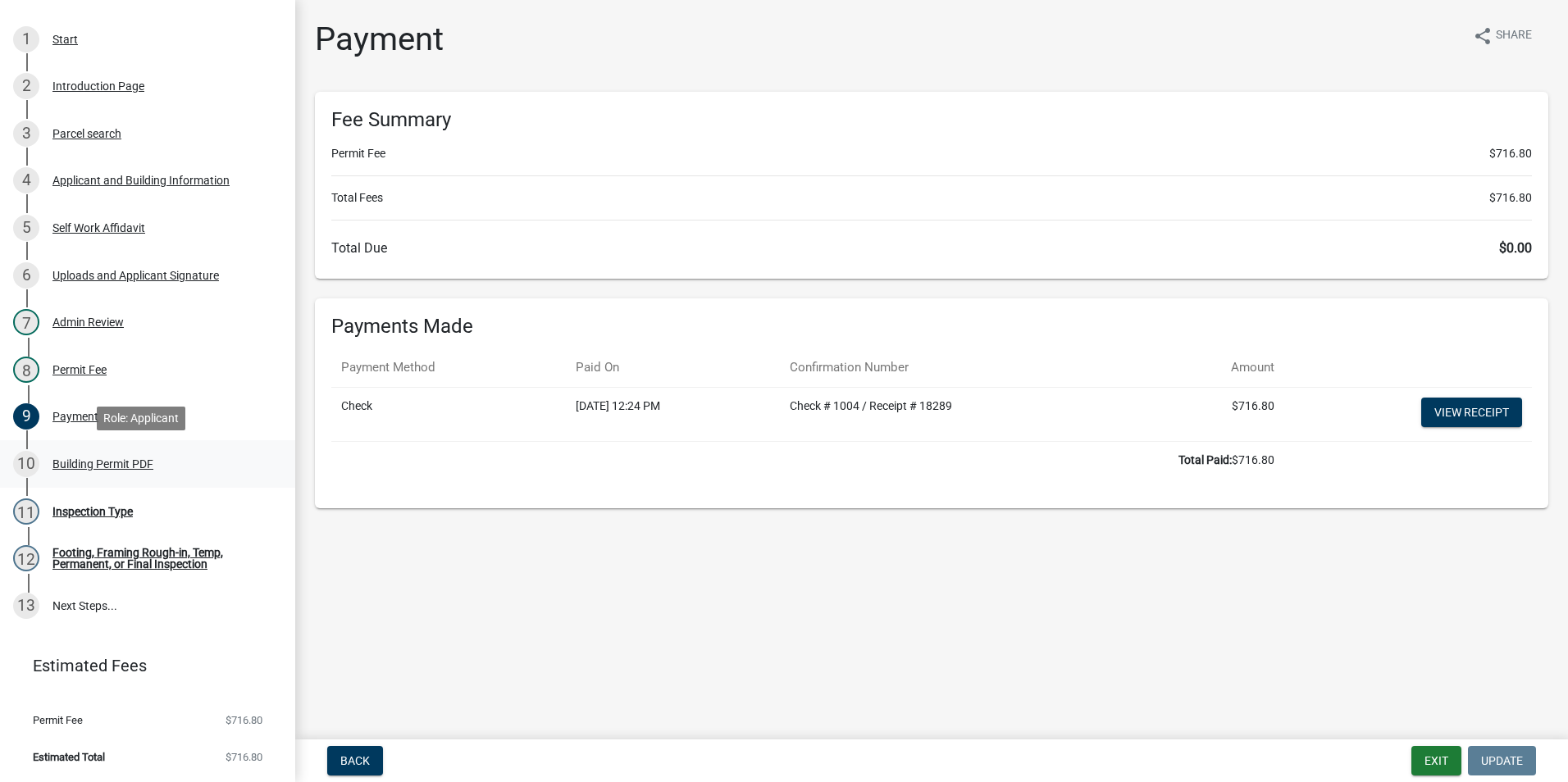
click at [81, 459] on div "Building Permit PDF" at bounding box center [103, 464] width 101 height 12
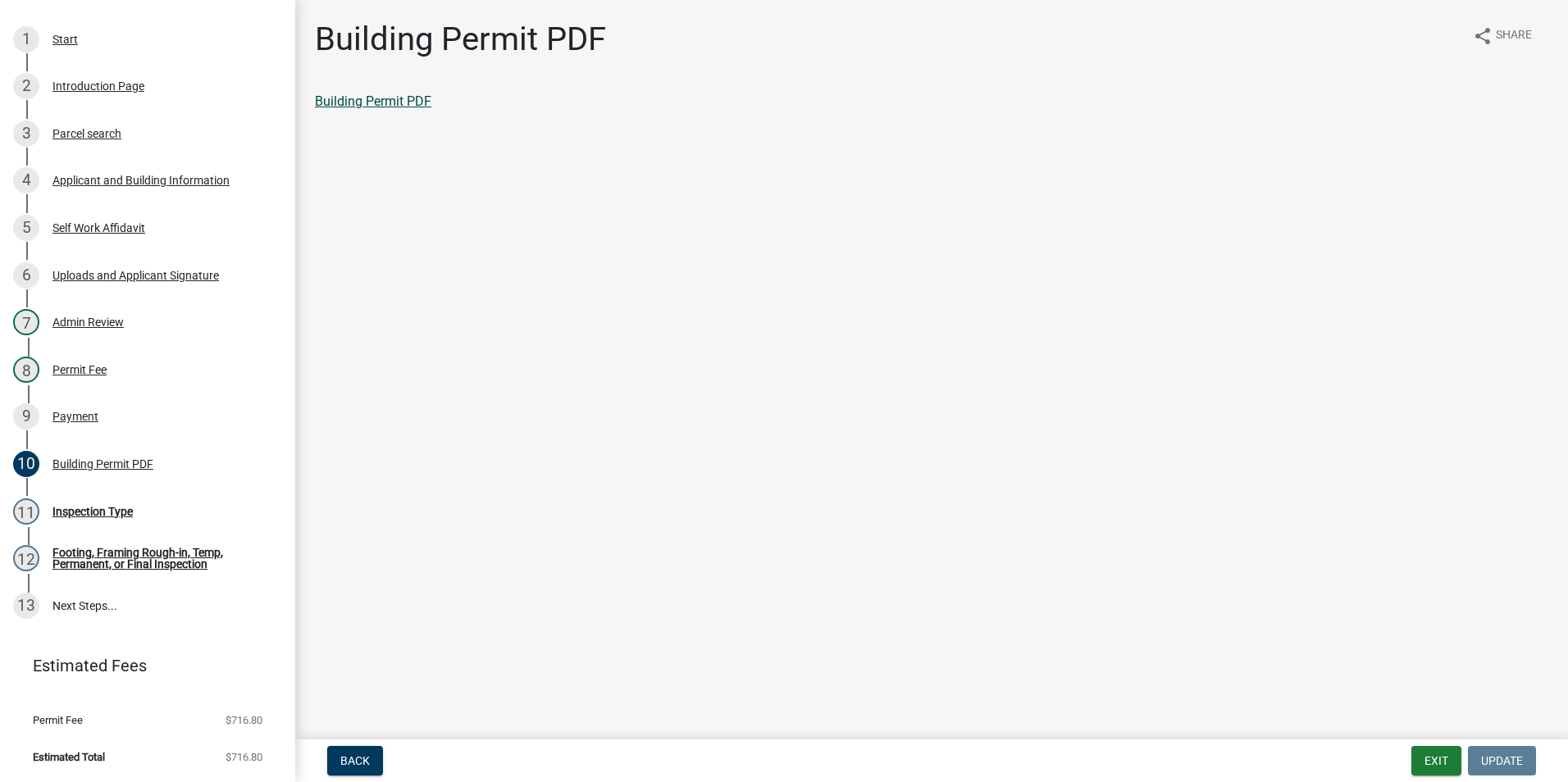
click at [411, 102] on link "Building Permit PDF" at bounding box center [372, 102] width 116 height 16
click at [89, 506] on div "Inspection Type" at bounding box center [93, 512] width 80 height 12
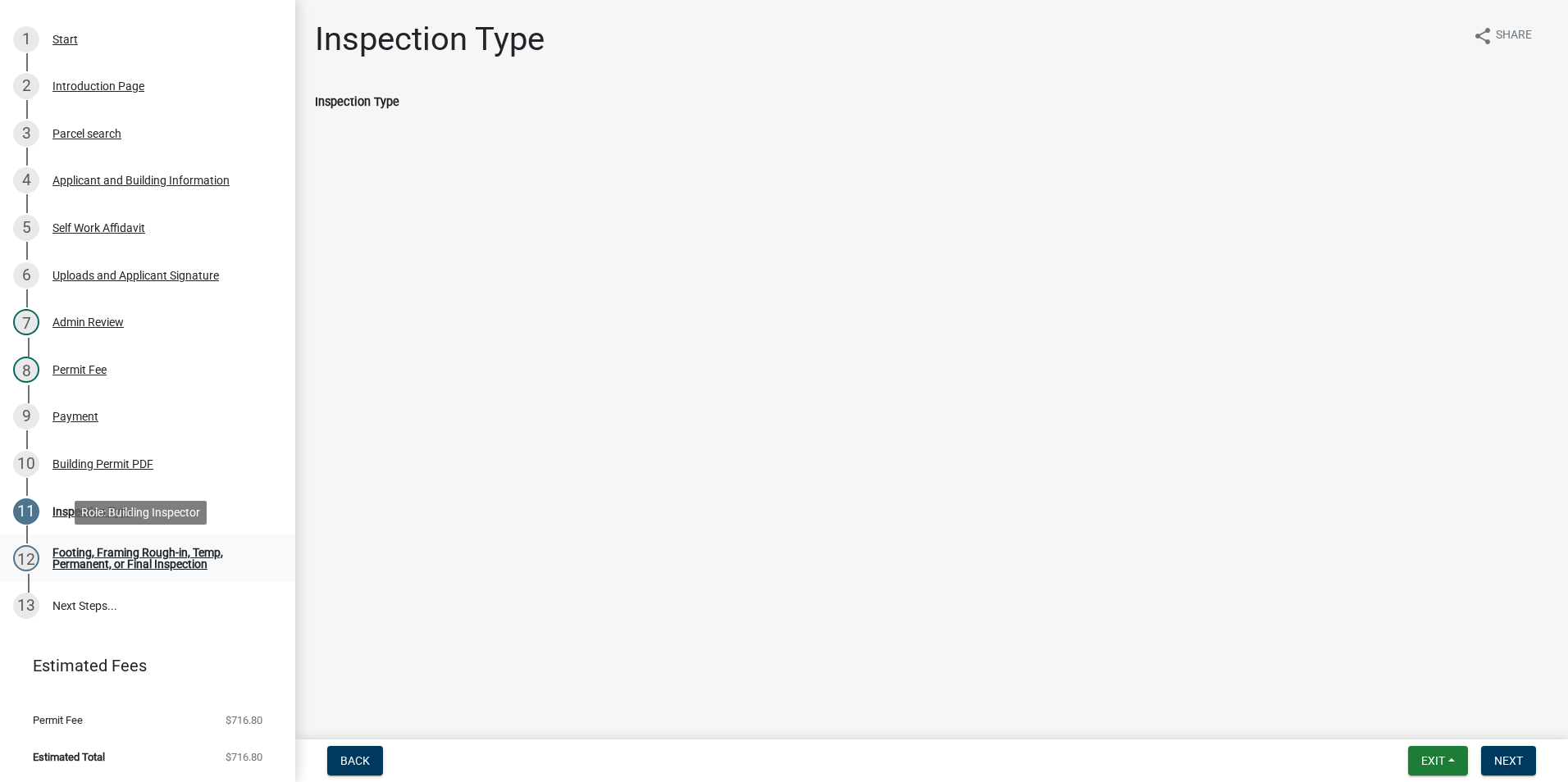
click at [64, 557] on div "Footing, Framing Rough-in, Temp, Permanent, or Final Inspection" at bounding box center [160, 558] width 216 height 22
click at [84, 508] on div "Inspection Type" at bounding box center [93, 512] width 80 height 12
click at [84, 565] on div "Footing, Framing Rough-in, Temp, Permanent, or Final Inspection" at bounding box center [160, 558] width 216 height 22
click at [110, 275] on div "Uploads and Applicant Signature" at bounding box center [136, 276] width 166 height 12
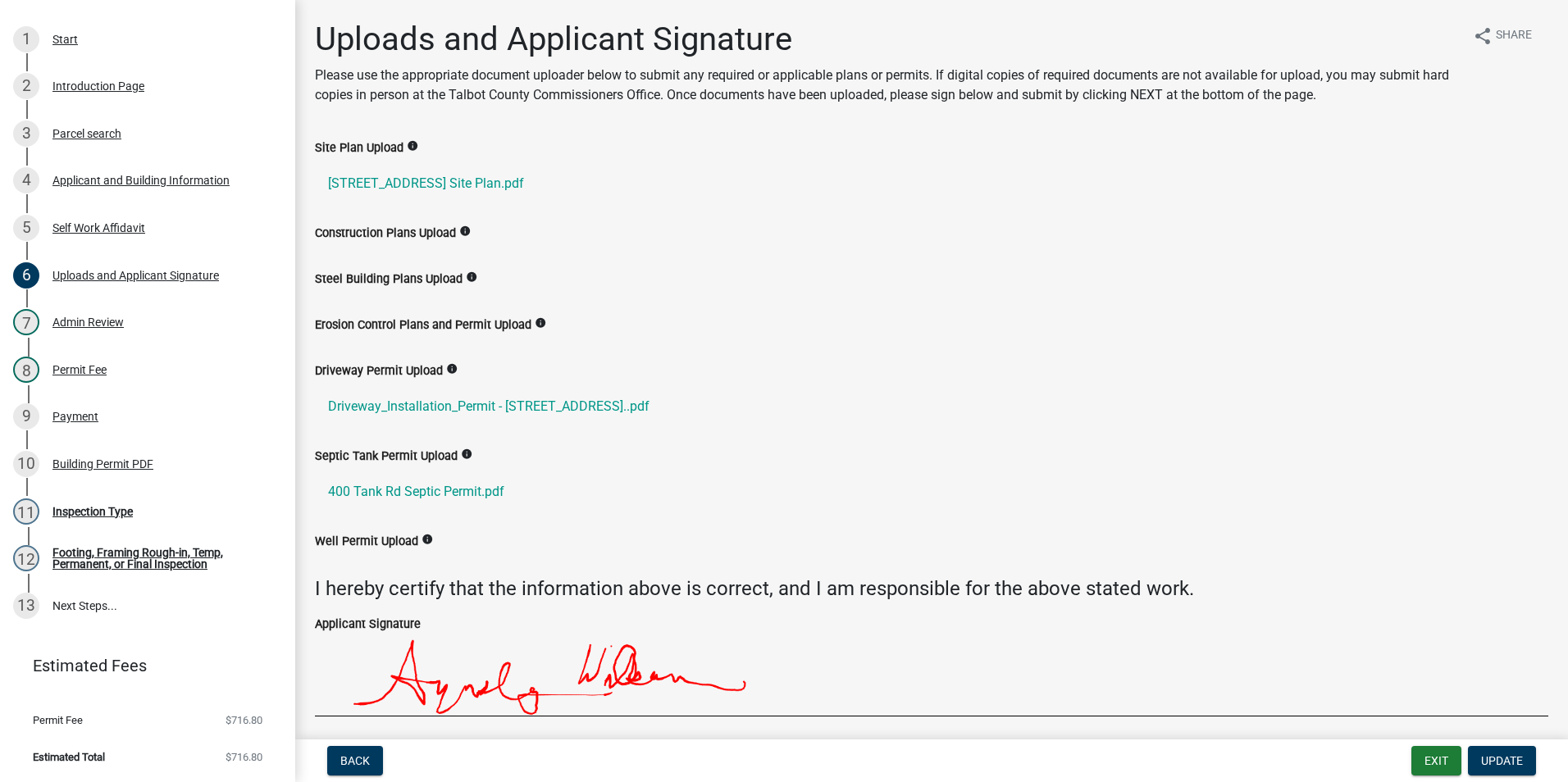
click at [460, 228] on icon "info" at bounding box center [465, 232] width 12 height 12
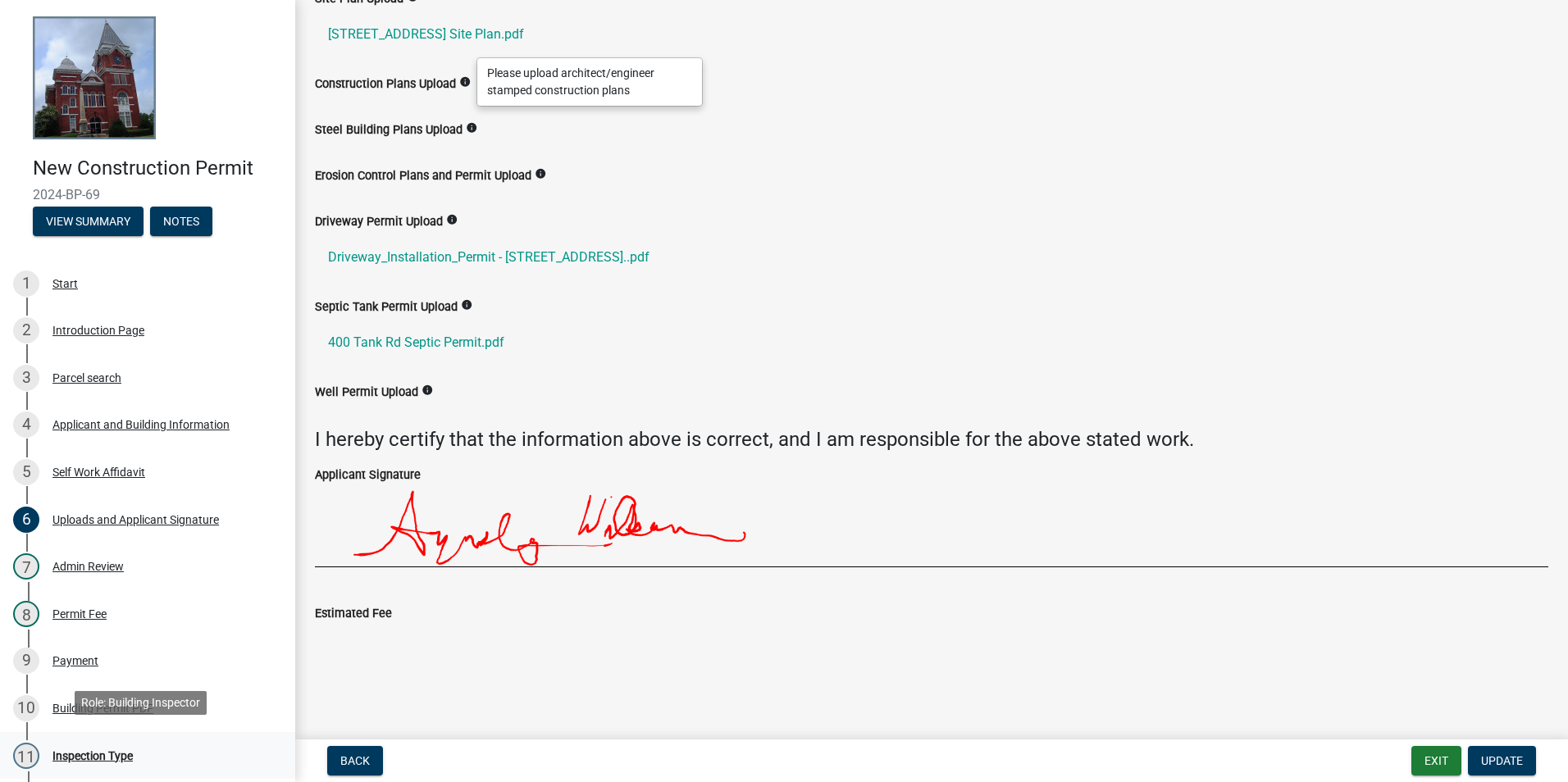
scroll to position [0, 0]
click at [100, 223] on button "View Summary" at bounding box center [88, 222] width 110 height 29
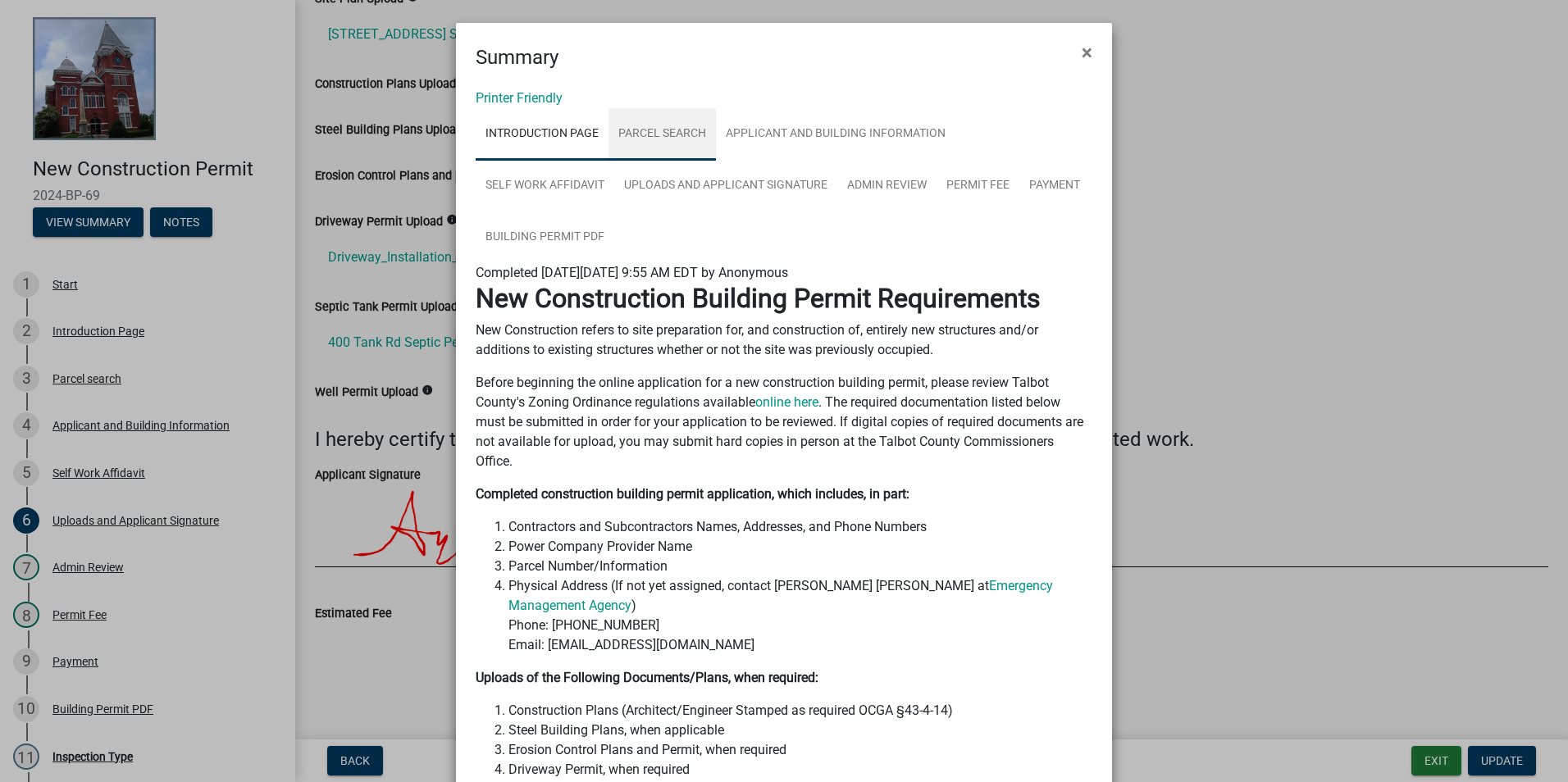
click at [653, 133] on link "Parcel search" at bounding box center [662, 135] width 108 height 53
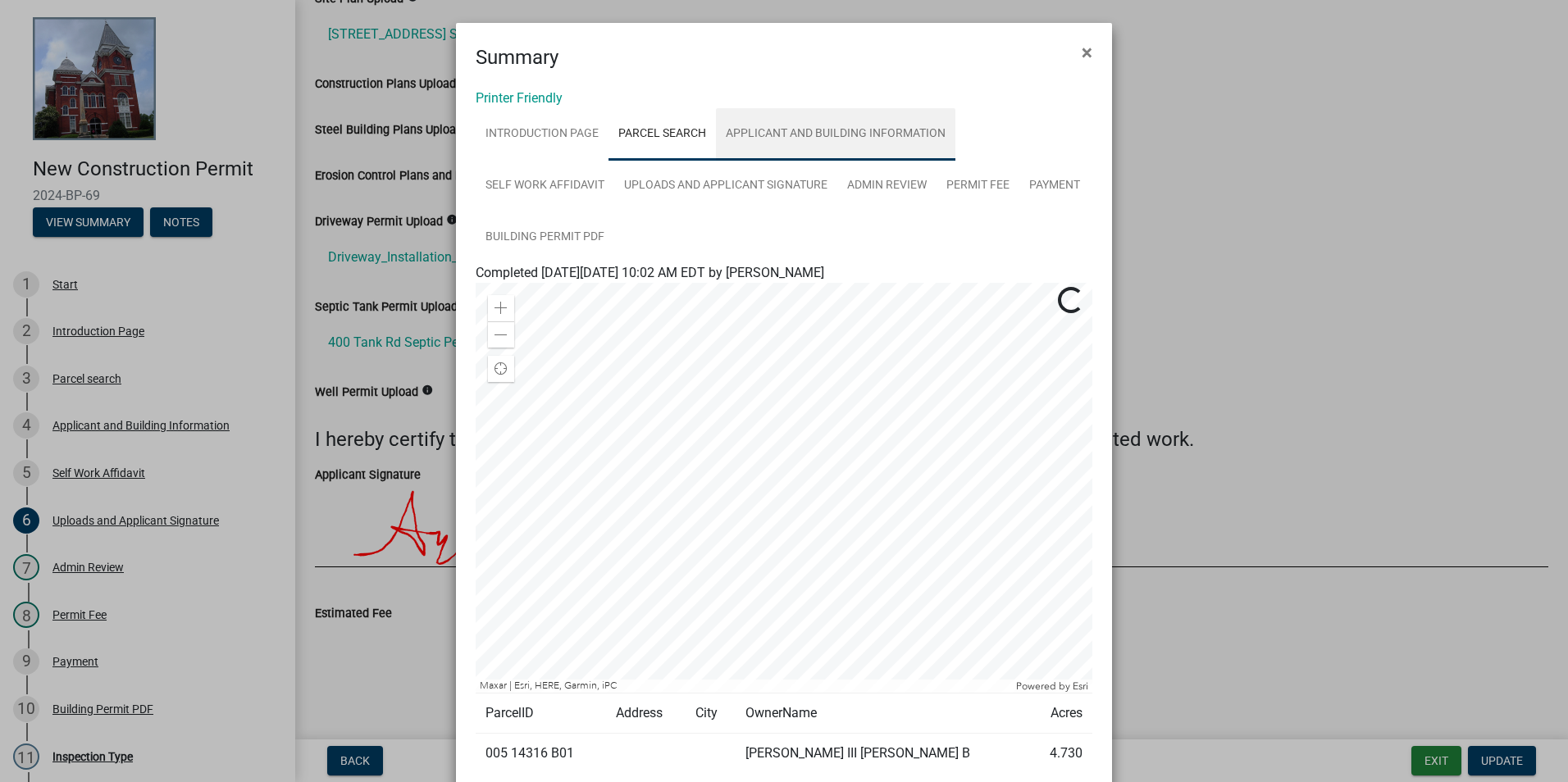
click at [770, 128] on link "Applicant and Building Information" at bounding box center [835, 135] width 240 height 53
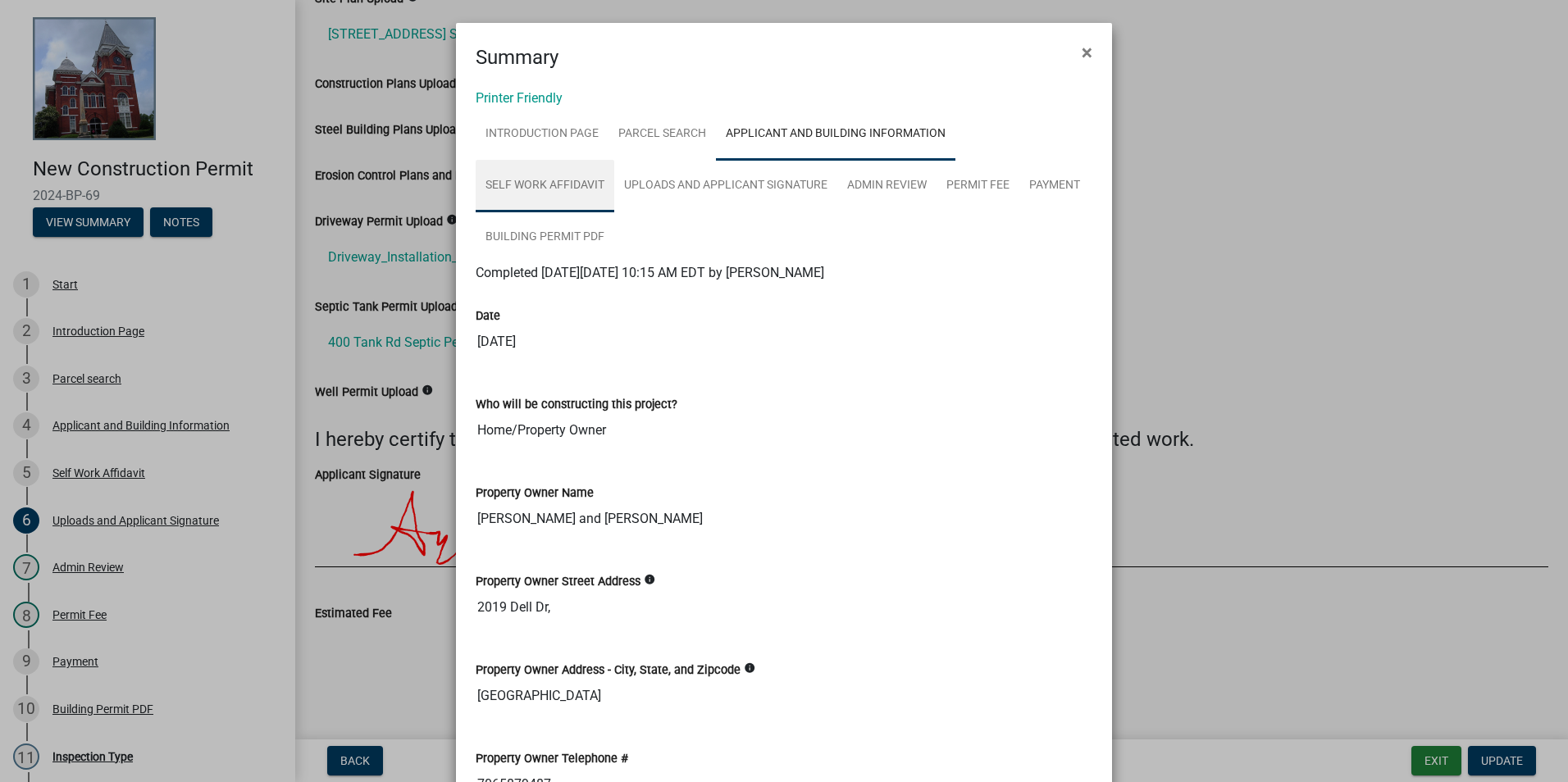
click at [614, 160] on link "Self Work Affidavit" at bounding box center [545, 187] width 139 height 53
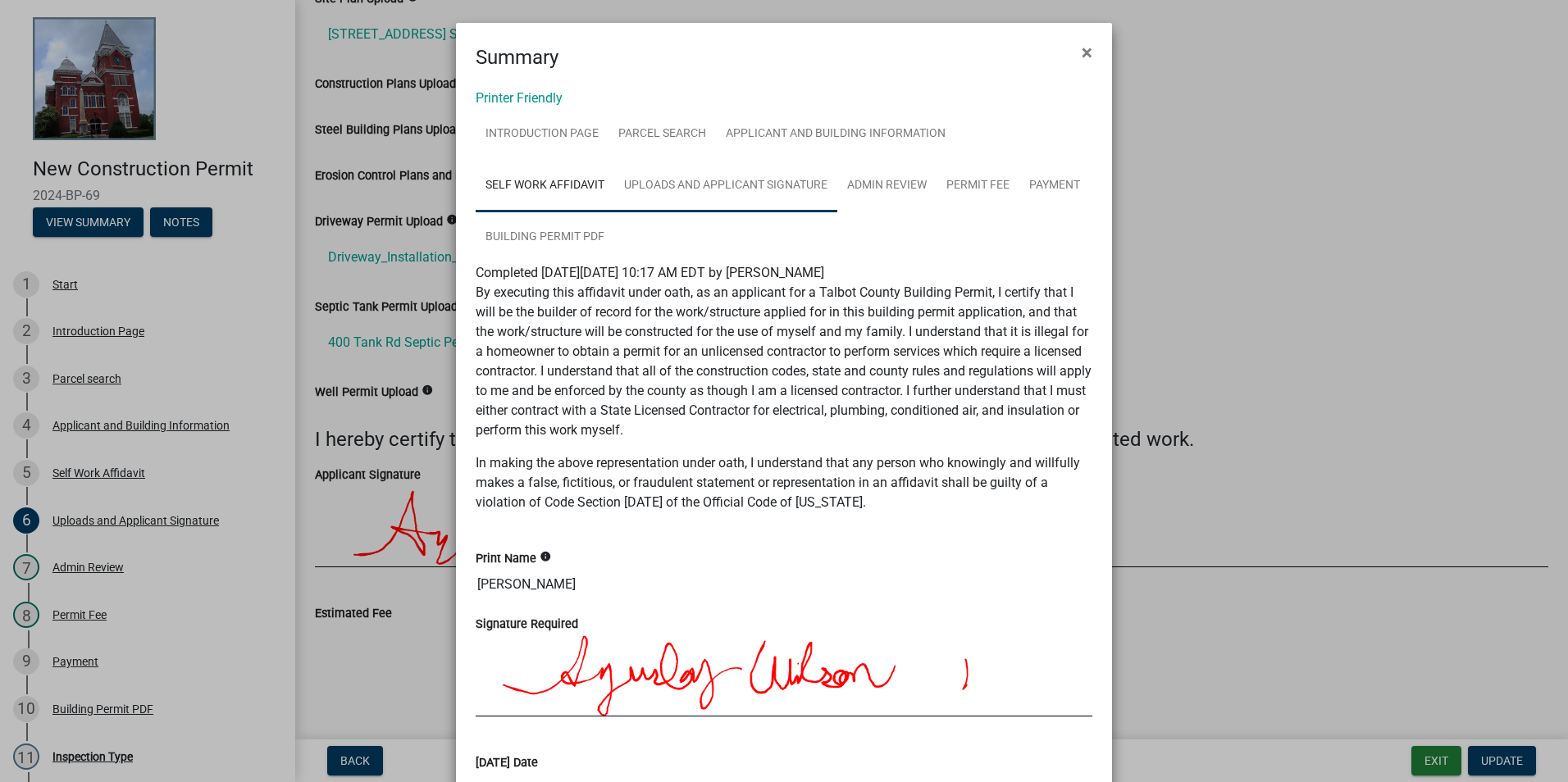
click at [614, 177] on link "Uploads and Applicant Signature" at bounding box center [725, 187] width 223 height 53
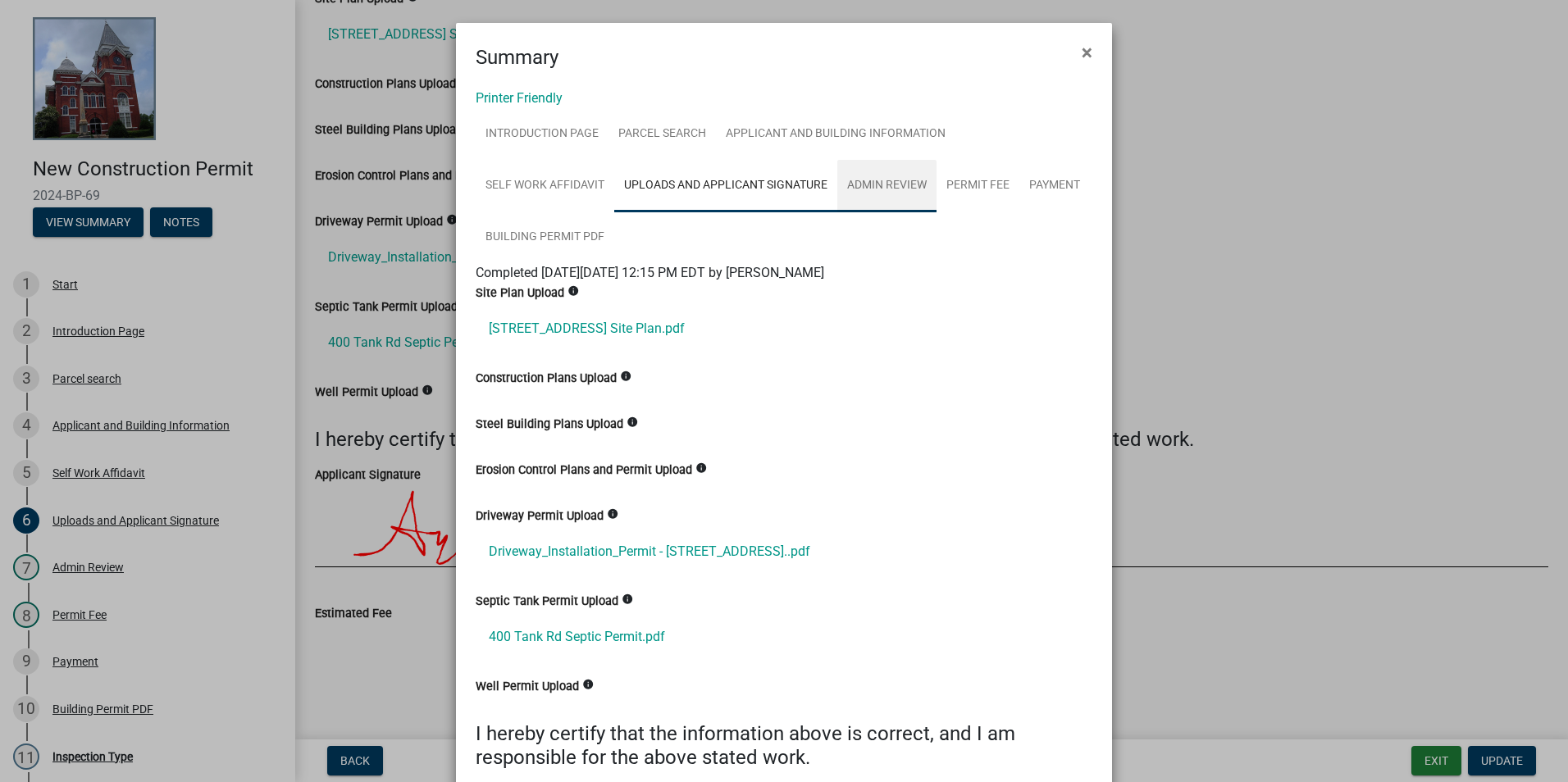
click at [837, 183] on link "Admin Review" at bounding box center [887, 187] width 100 height 53
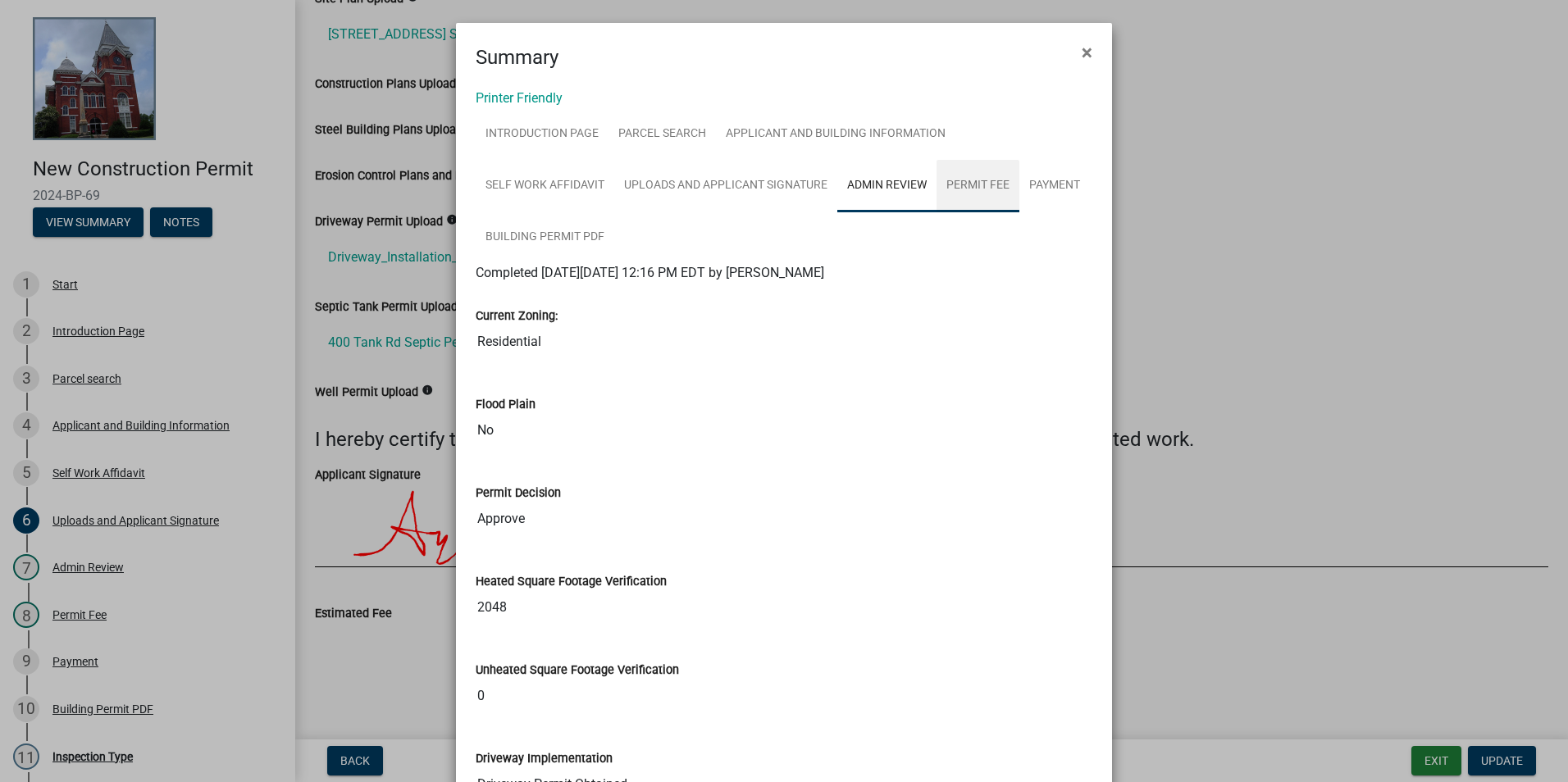
click at [936, 186] on link "Permit Fee" at bounding box center [978, 187] width 83 height 53
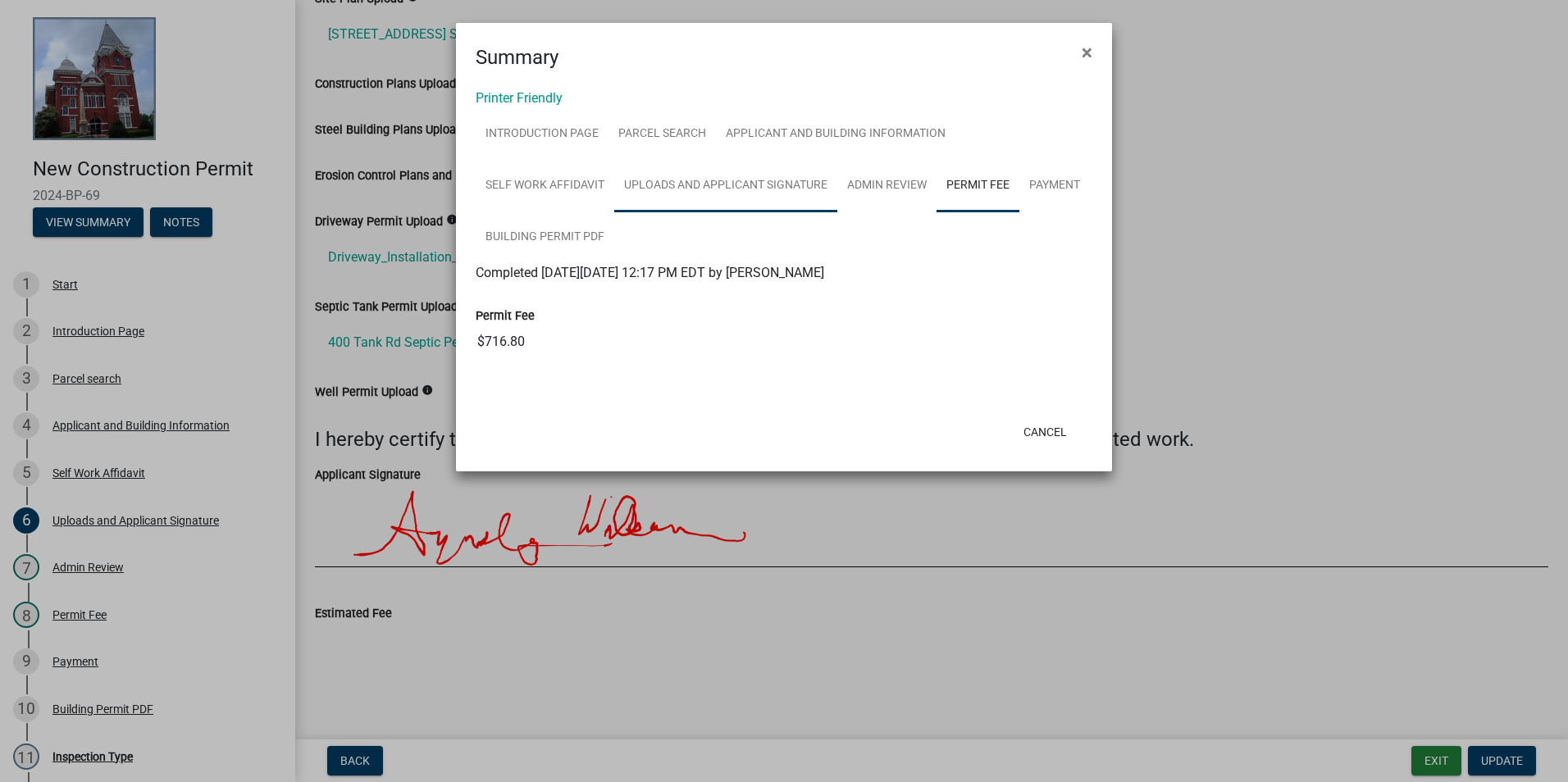
click at [620, 193] on link "Uploads and Applicant Signature" at bounding box center [725, 187] width 223 height 53
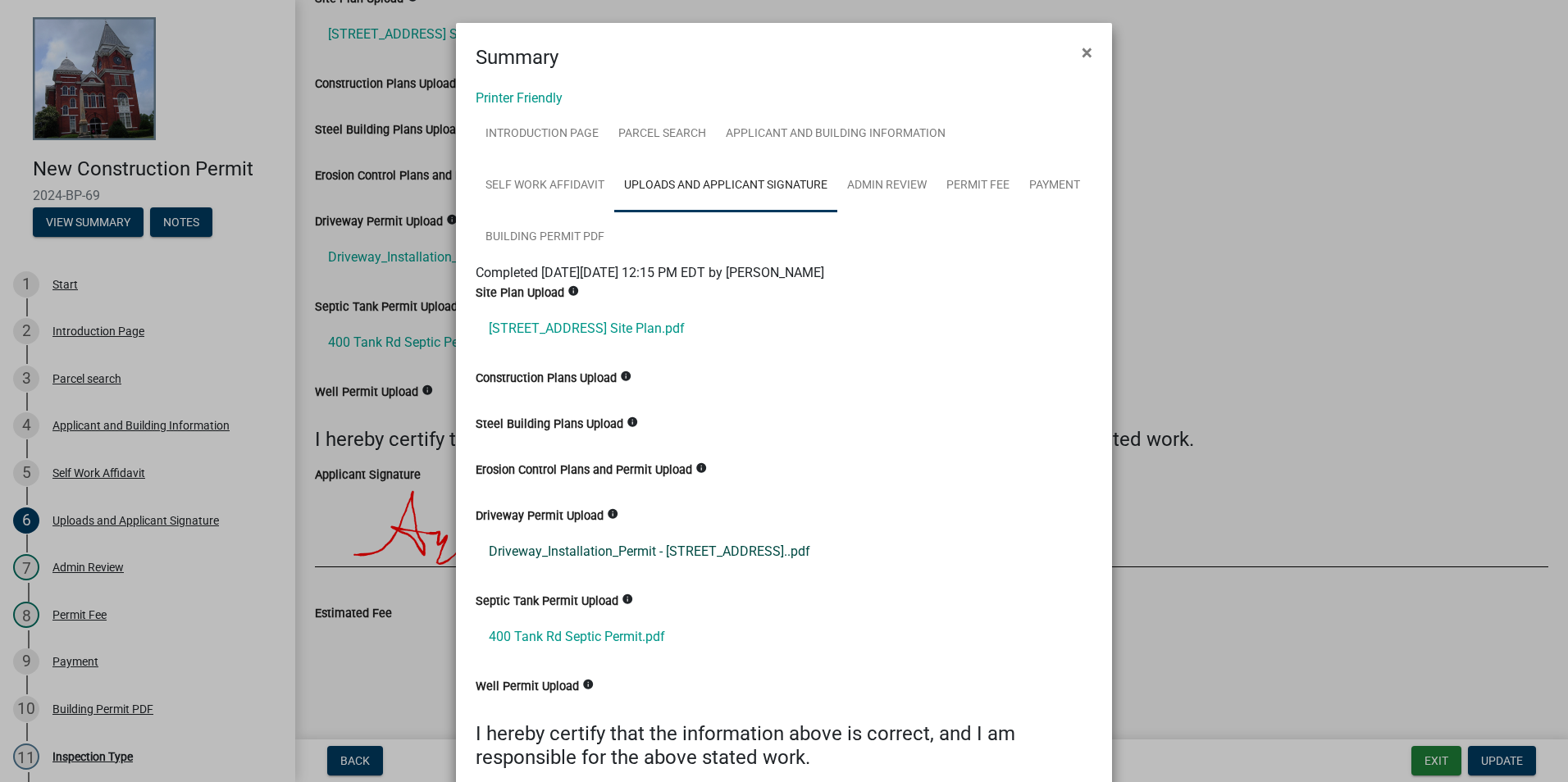
click at [626, 532] on link "Driveway_Installation_Permit - [STREET_ADDRESS]..pdf" at bounding box center [784, 551] width 617 height 39
click at [837, 182] on link "Admin Review" at bounding box center [887, 187] width 100 height 53
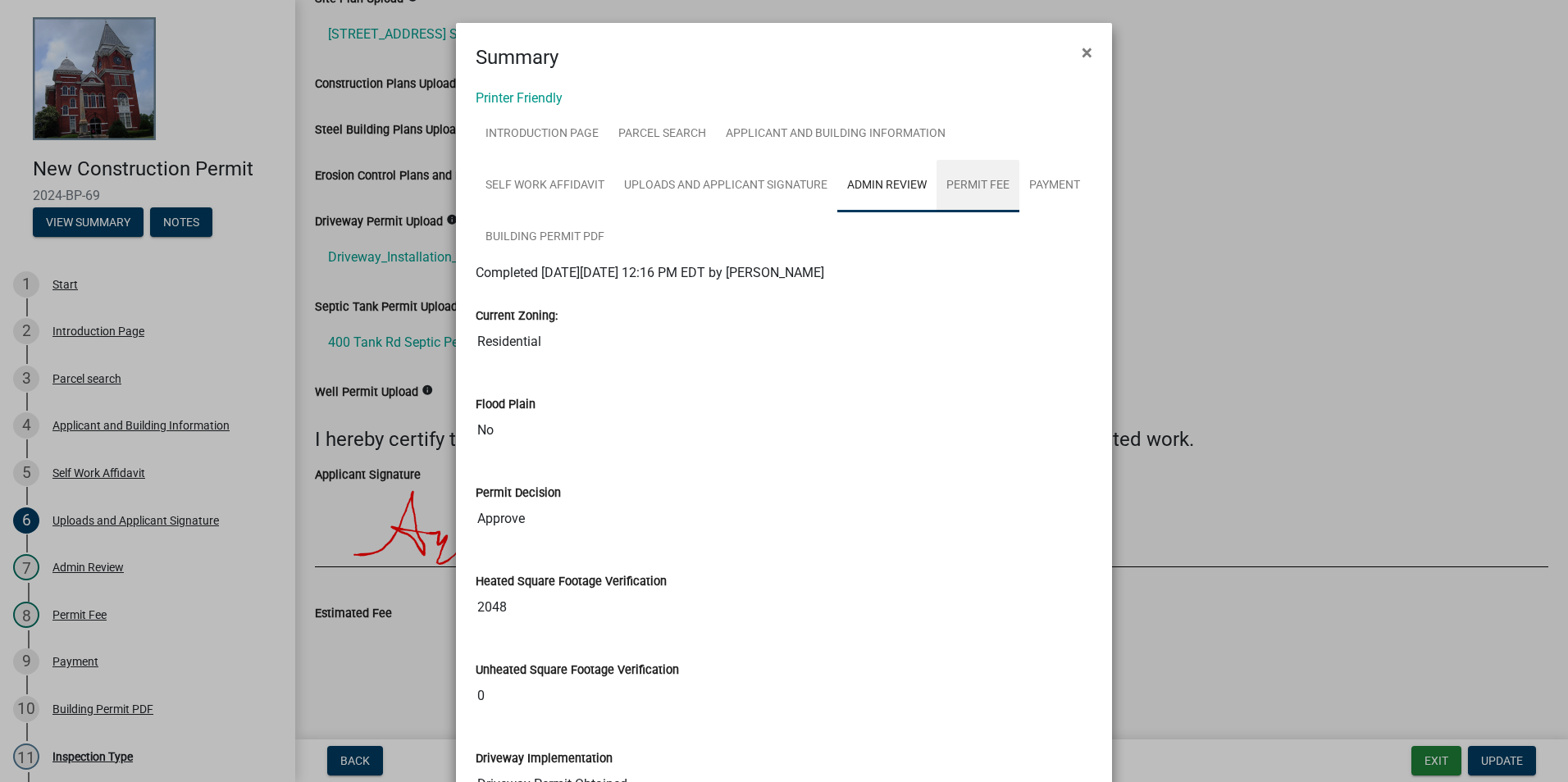
click at [936, 184] on link "Permit Fee" at bounding box center [978, 187] width 83 height 53
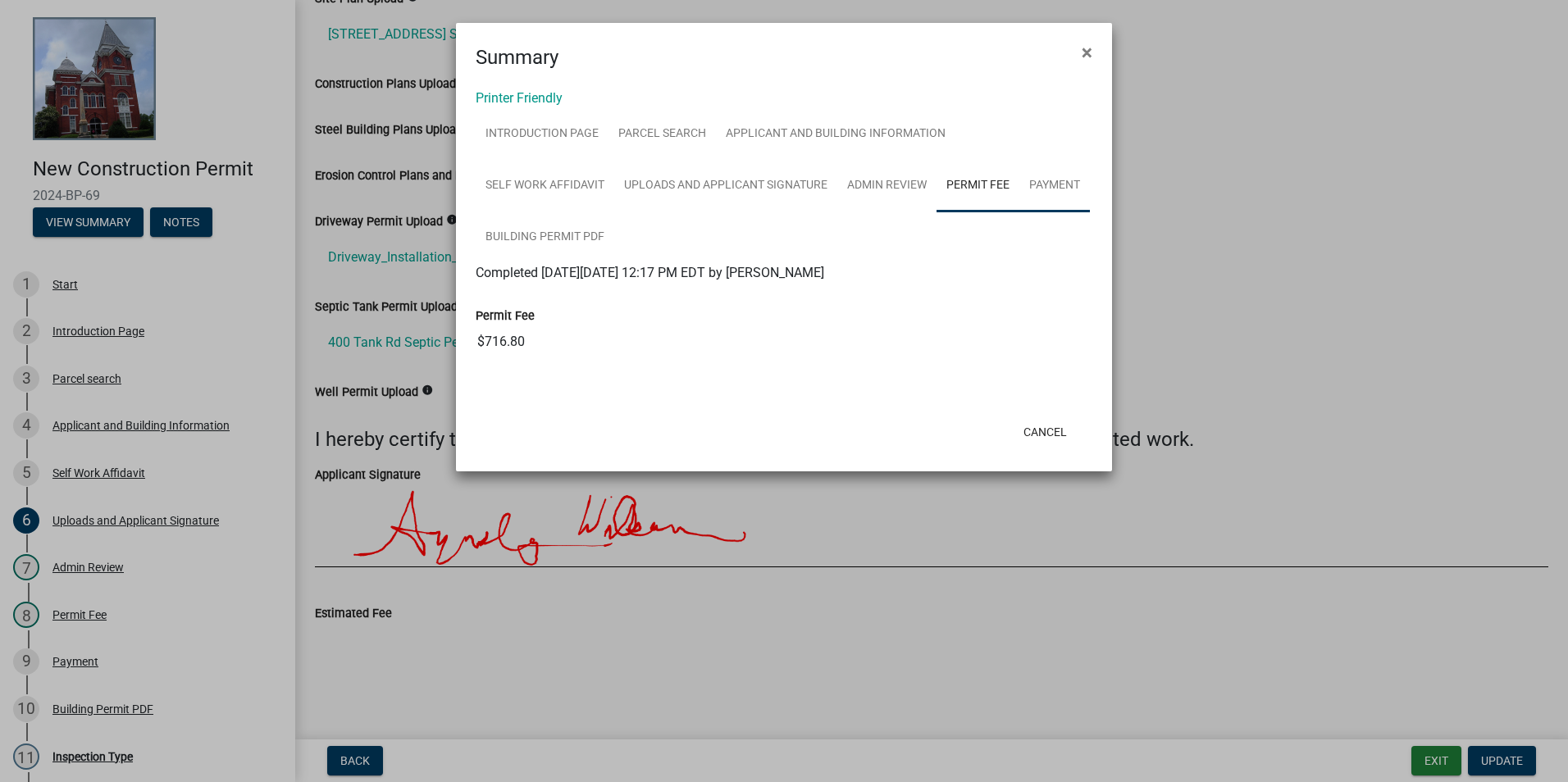
click at [1020, 186] on link "Payment" at bounding box center [1055, 187] width 70 height 53
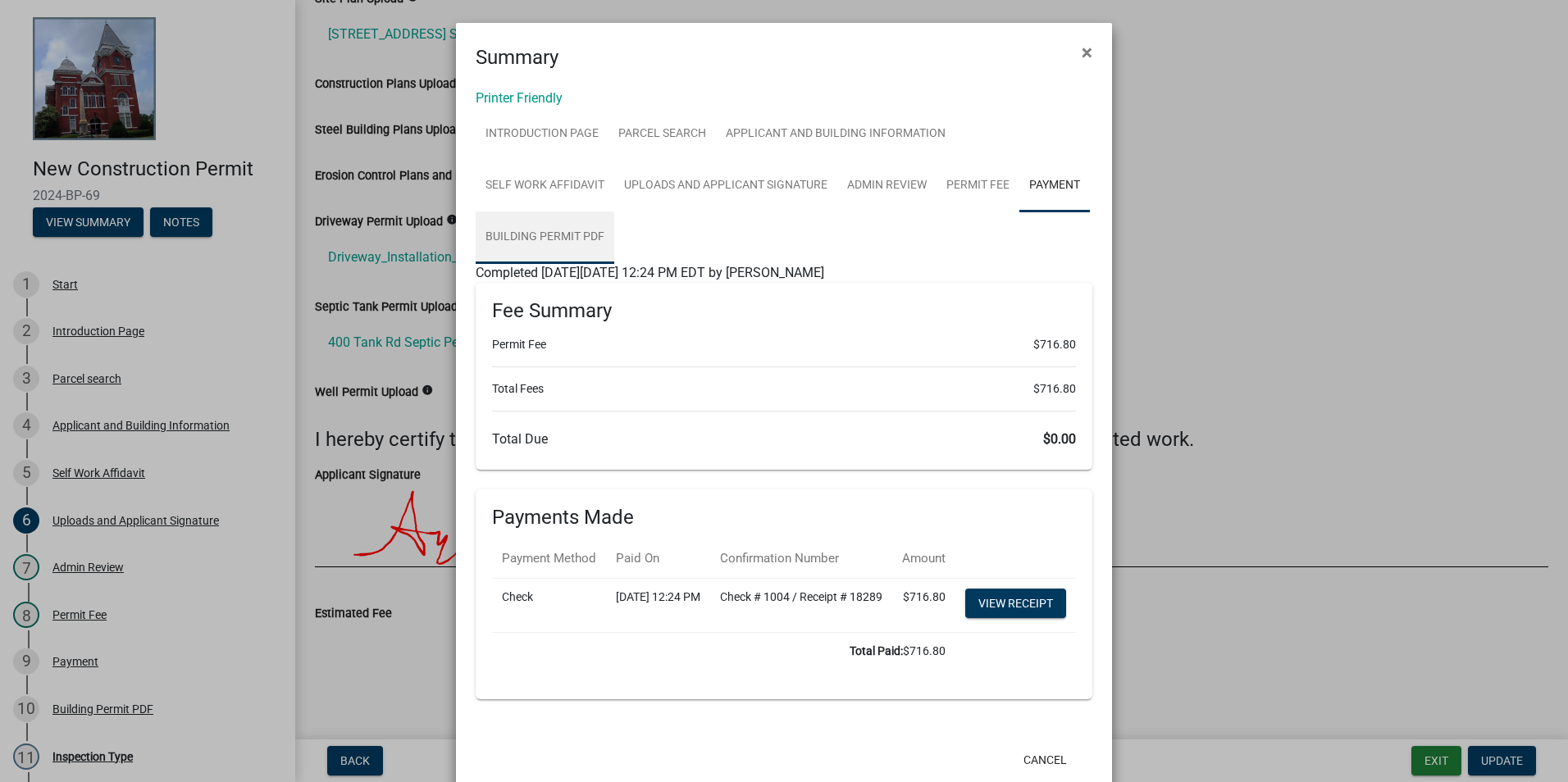
click at [614, 211] on link "Building Permit PDF" at bounding box center [545, 238] width 139 height 53
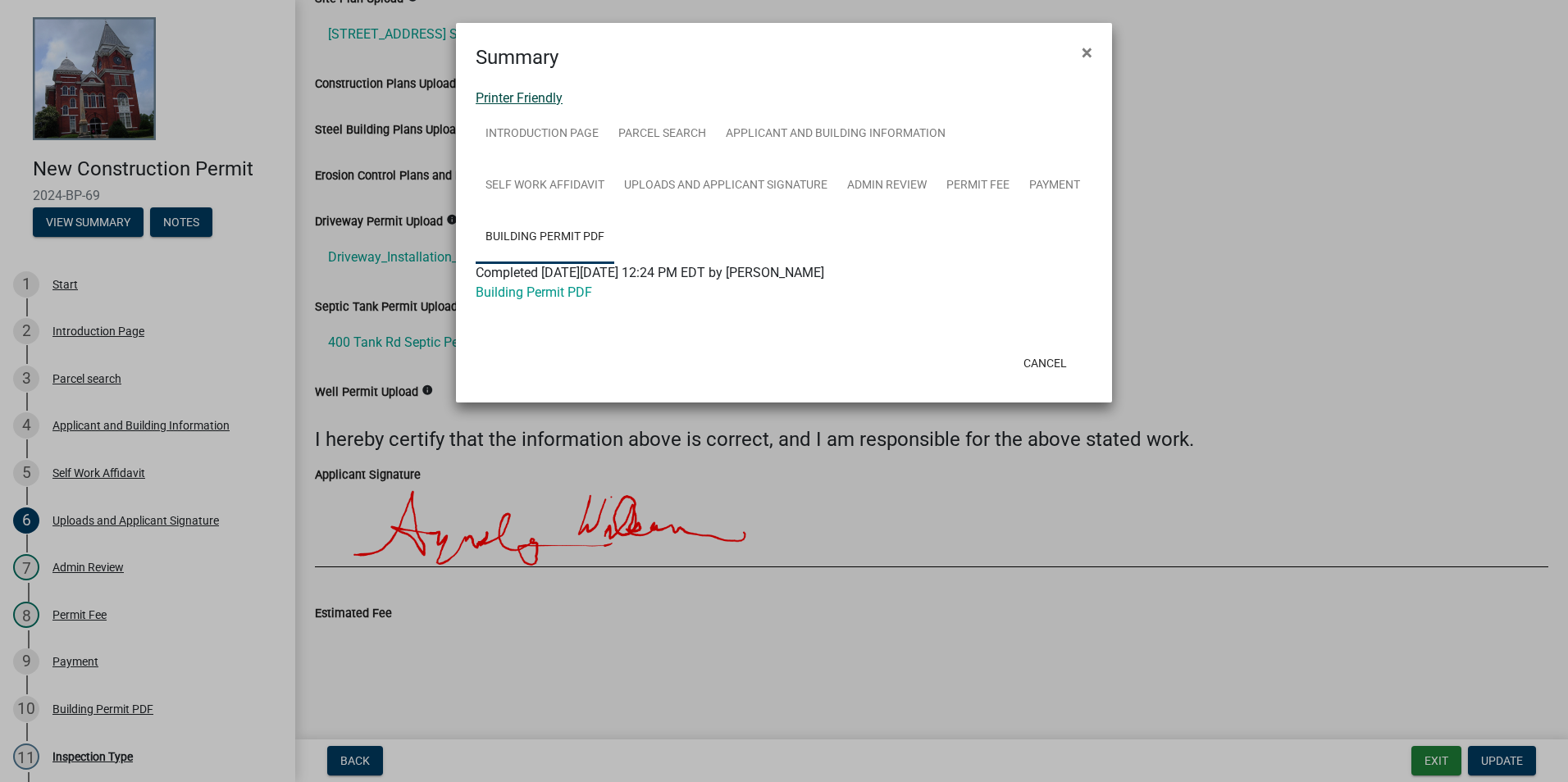
click at [541, 104] on link "Printer Friendly" at bounding box center [519, 98] width 87 height 16
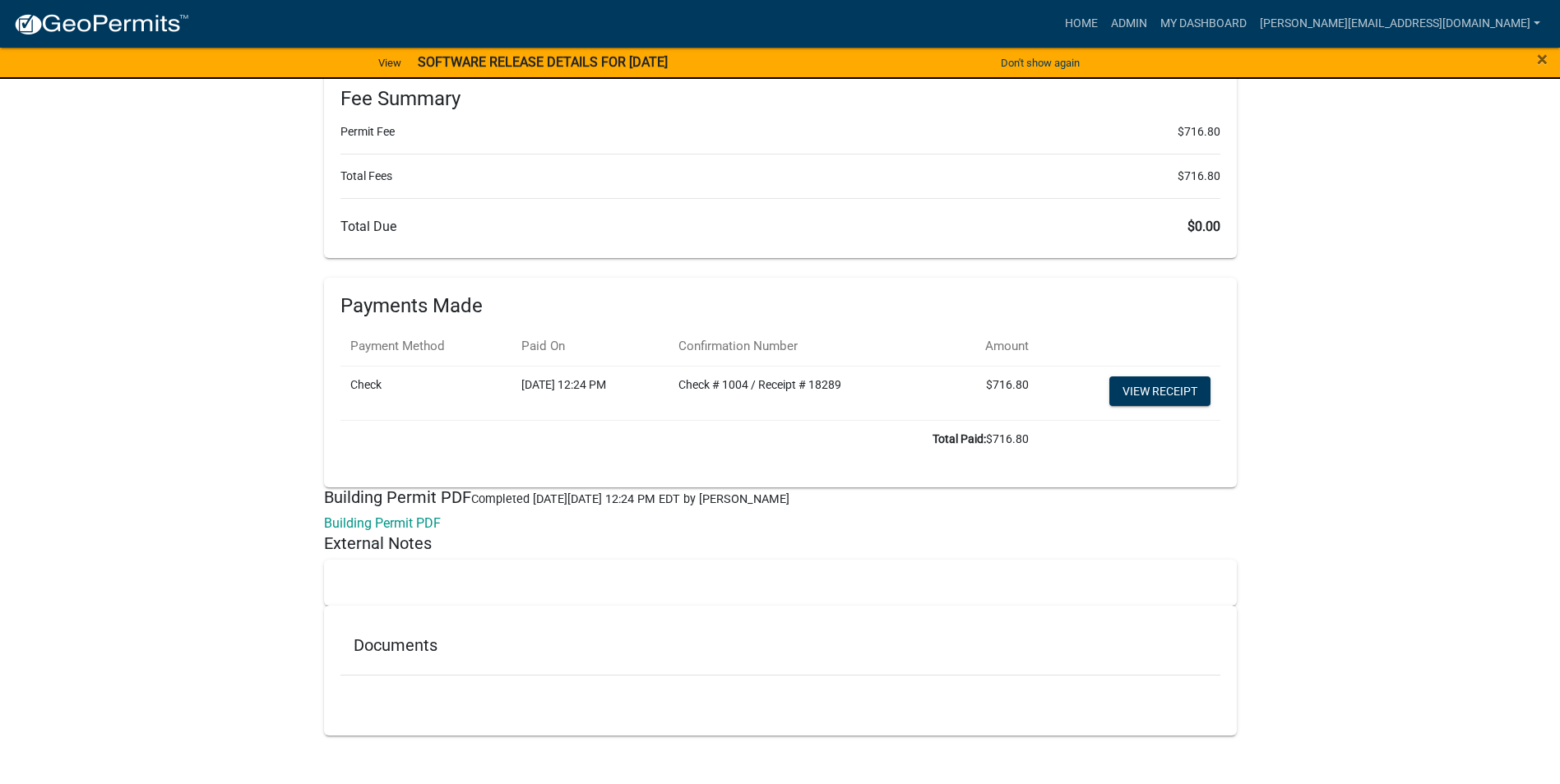
scroll to position [4847, 0]
